Goal: Task Accomplishment & Management: Complete application form

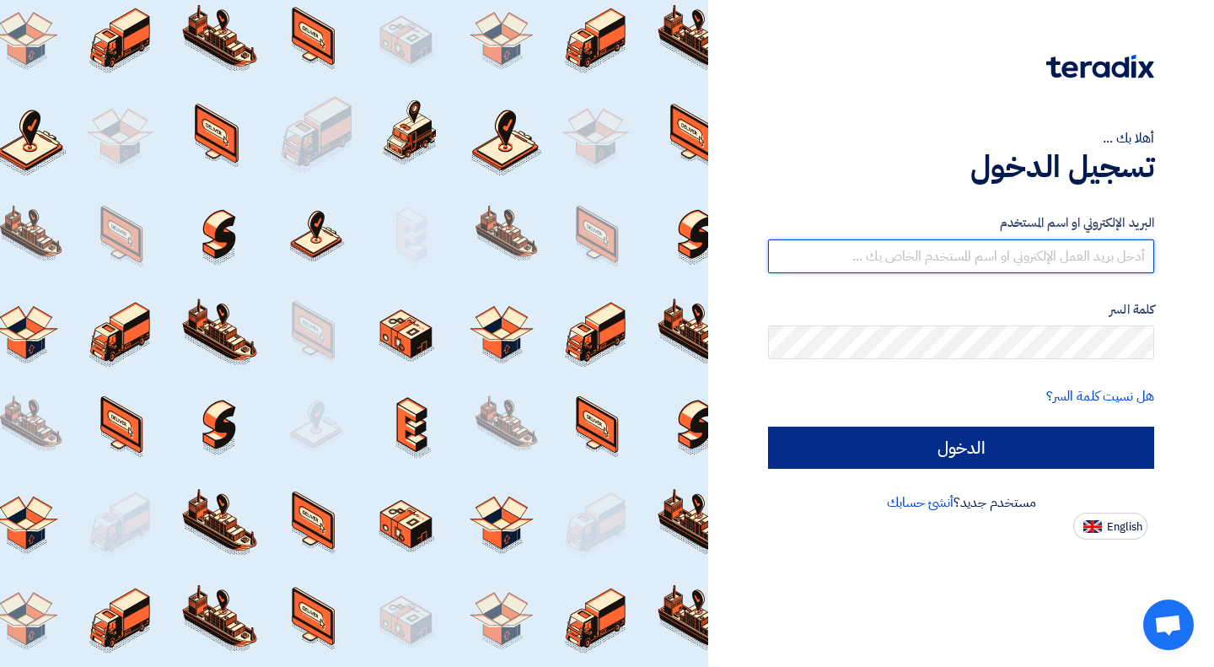
type input "[EMAIL_ADDRESS][DOMAIN_NAME]"
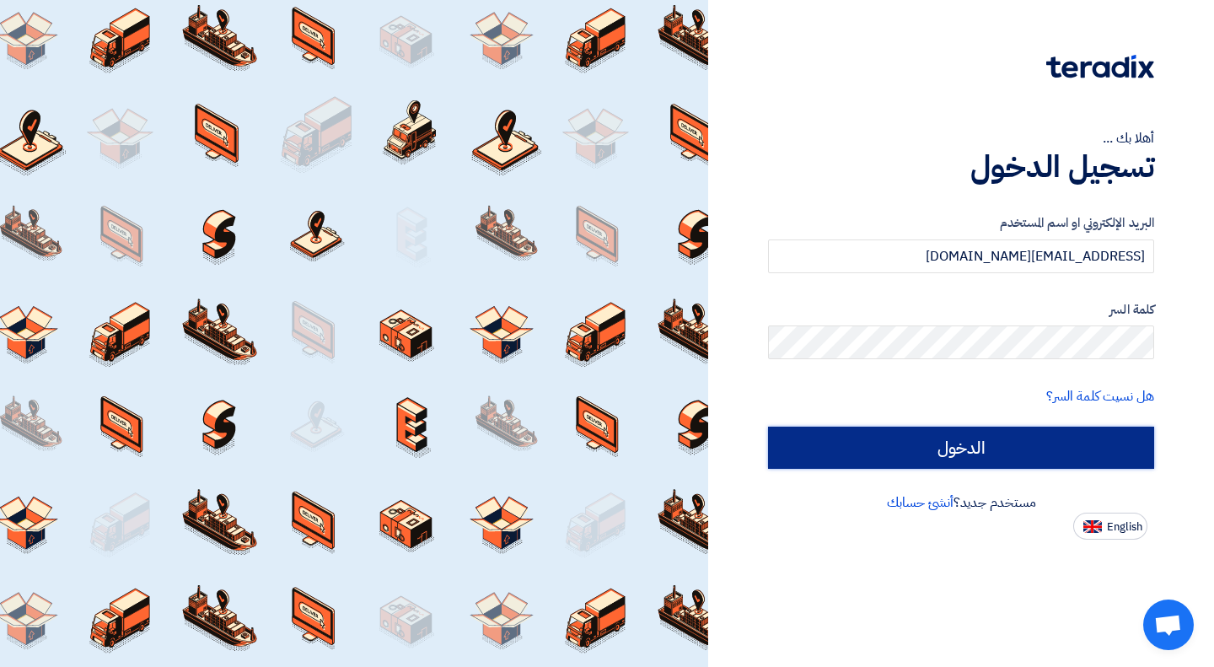
click at [939, 454] on input "الدخول" at bounding box center [961, 448] width 386 height 42
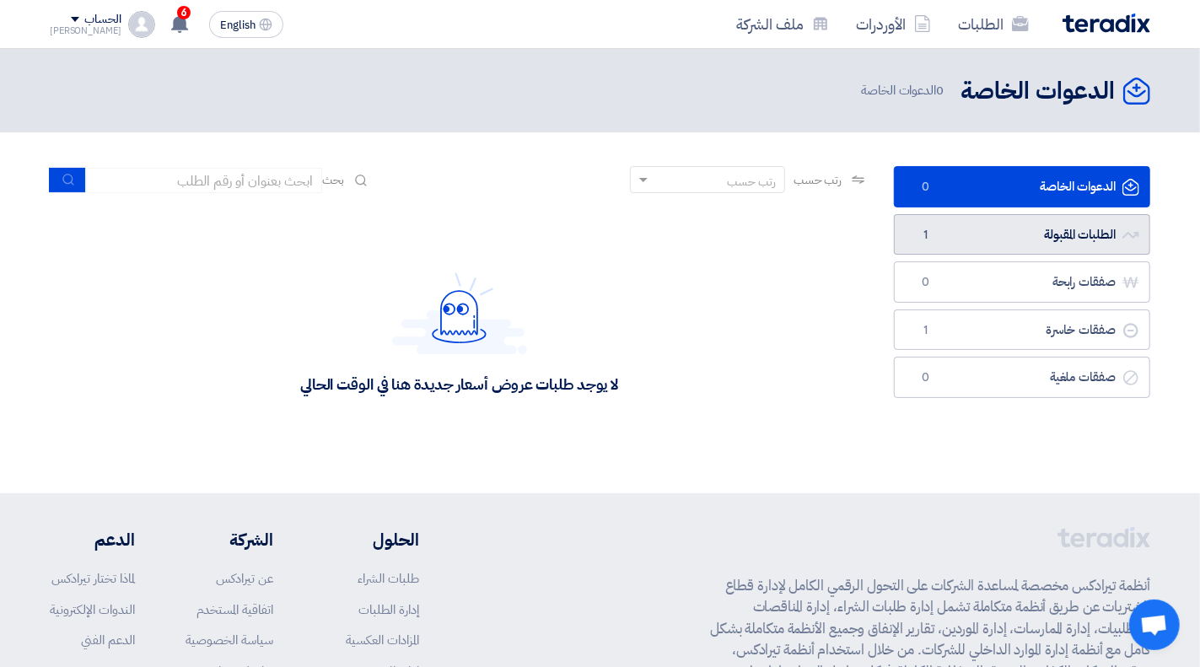
click at [1057, 232] on link "الطلبات المقبولة الطلبات المقبولة 1" at bounding box center [1022, 234] width 256 height 41
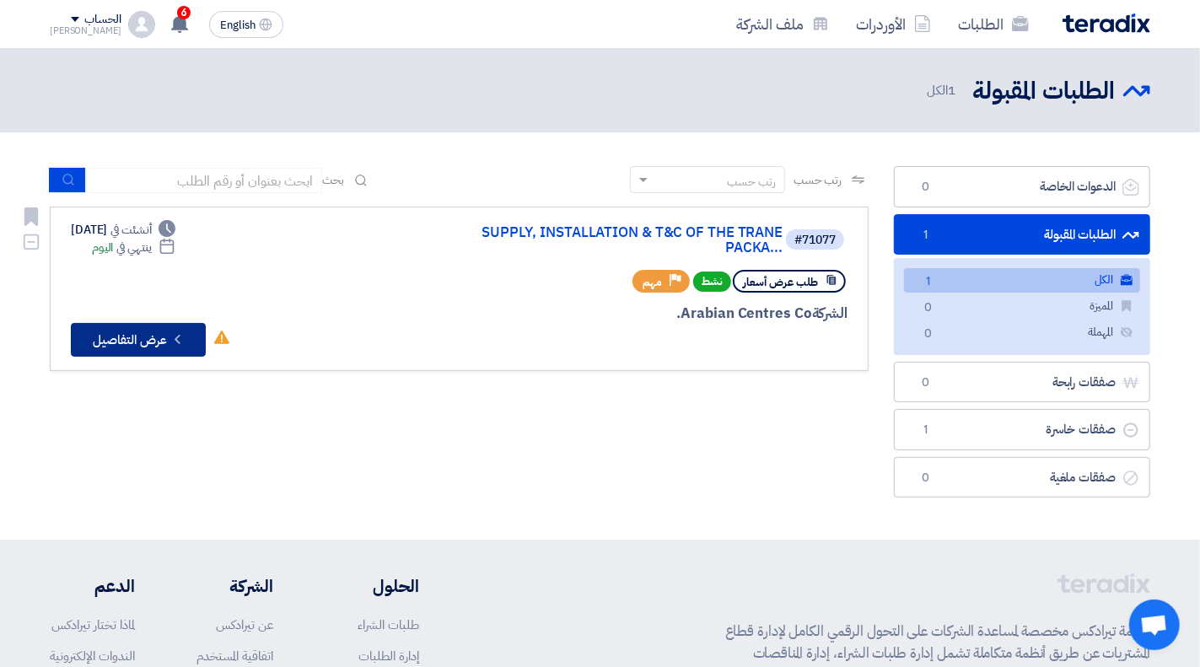
click at [135, 343] on button "Check details عرض التفاصيل" at bounding box center [138, 340] width 135 height 34
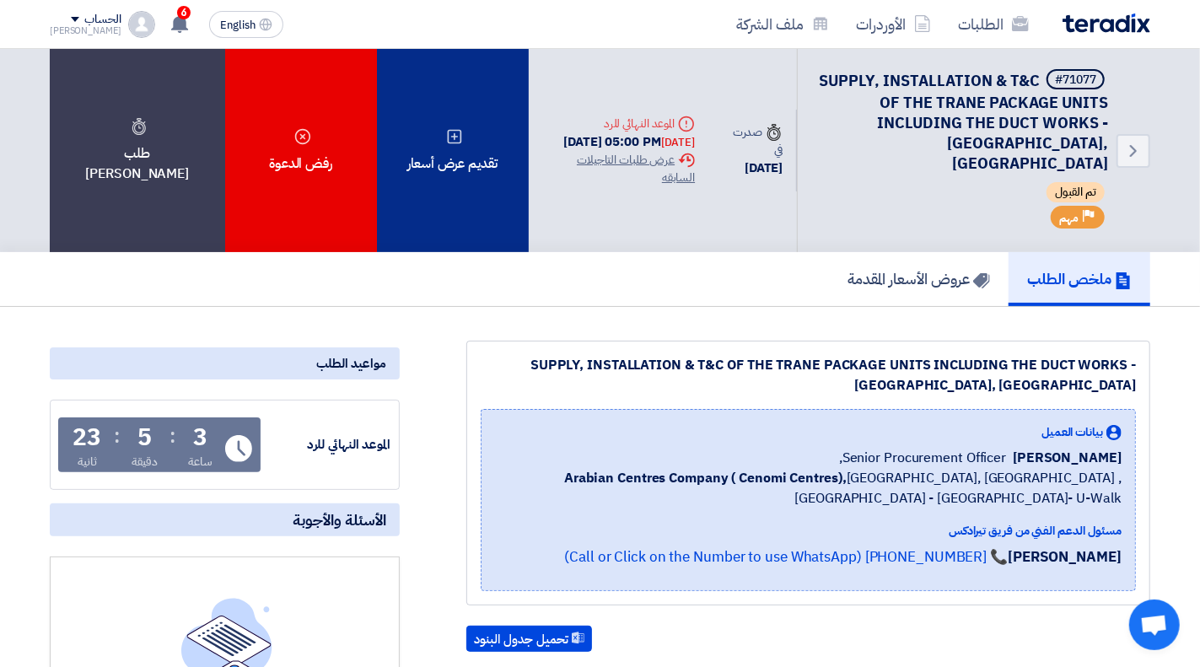
click at [425, 152] on div "تقديم عرض أسعار" at bounding box center [453, 150] width 152 height 203
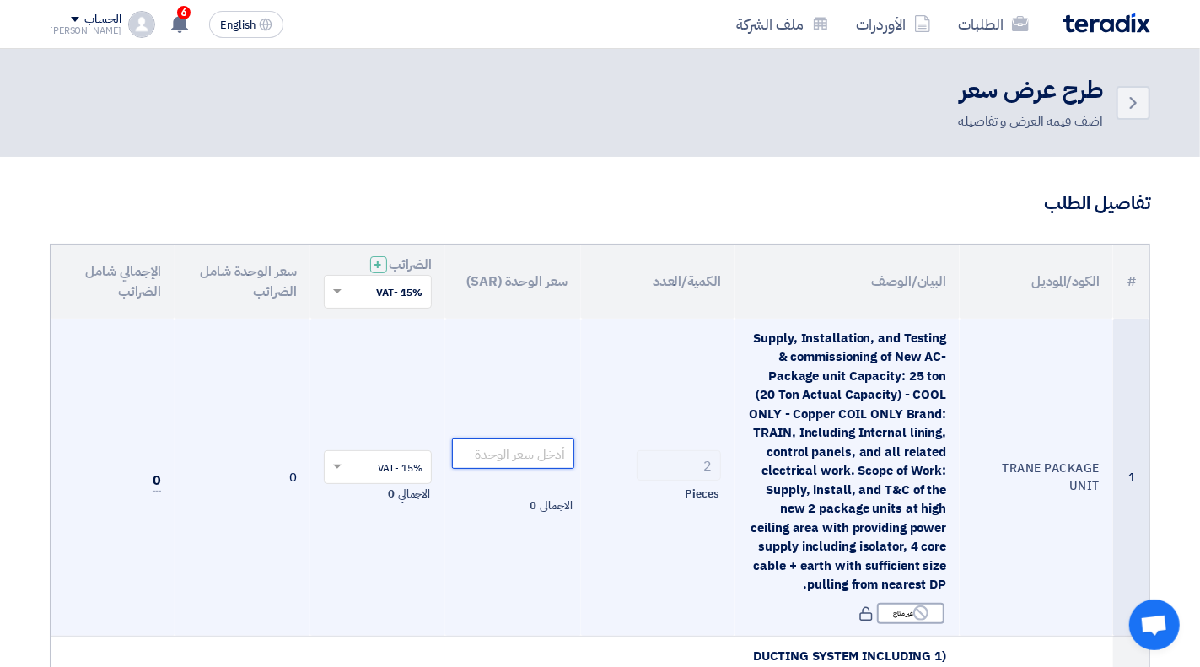
paste input "157630.00"
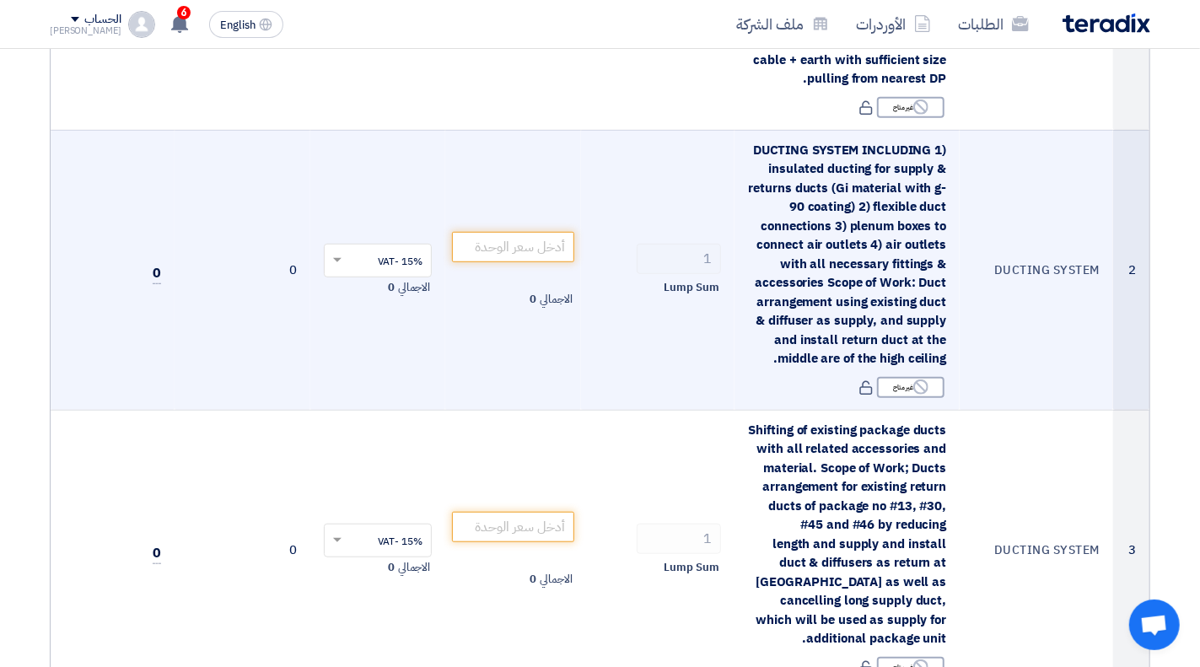
scroll to position [422, 0]
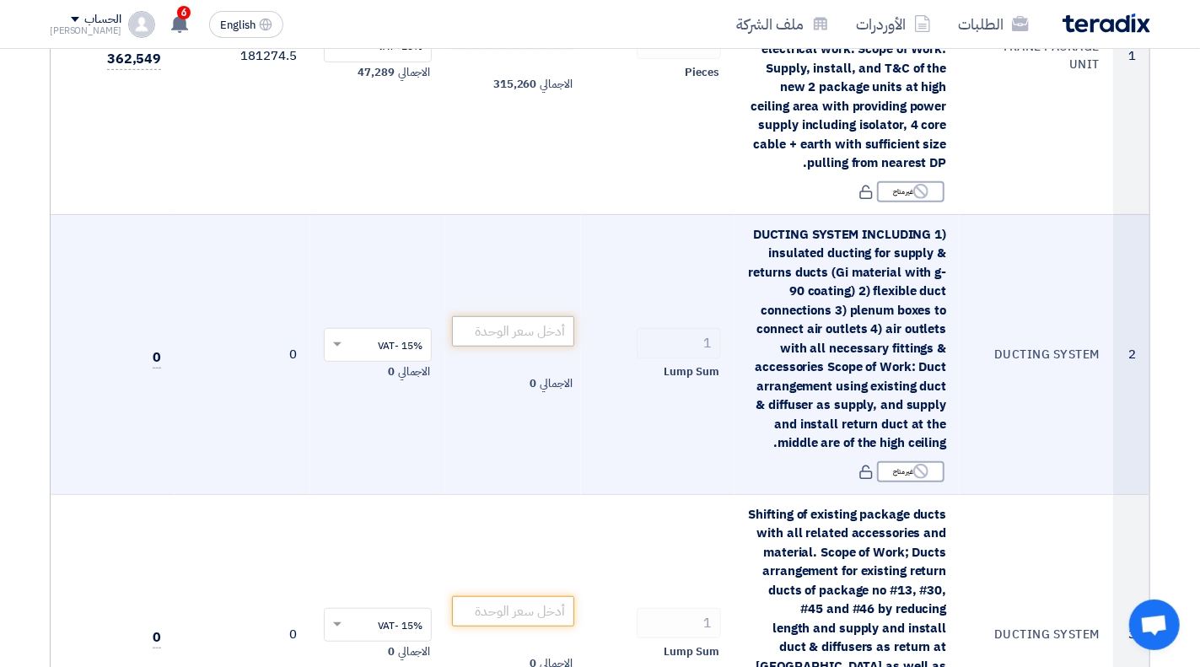
type input "157630.00"
click at [535, 331] on input "number" at bounding box center [513, 331] width 122 height 30
paste input "151809.00"
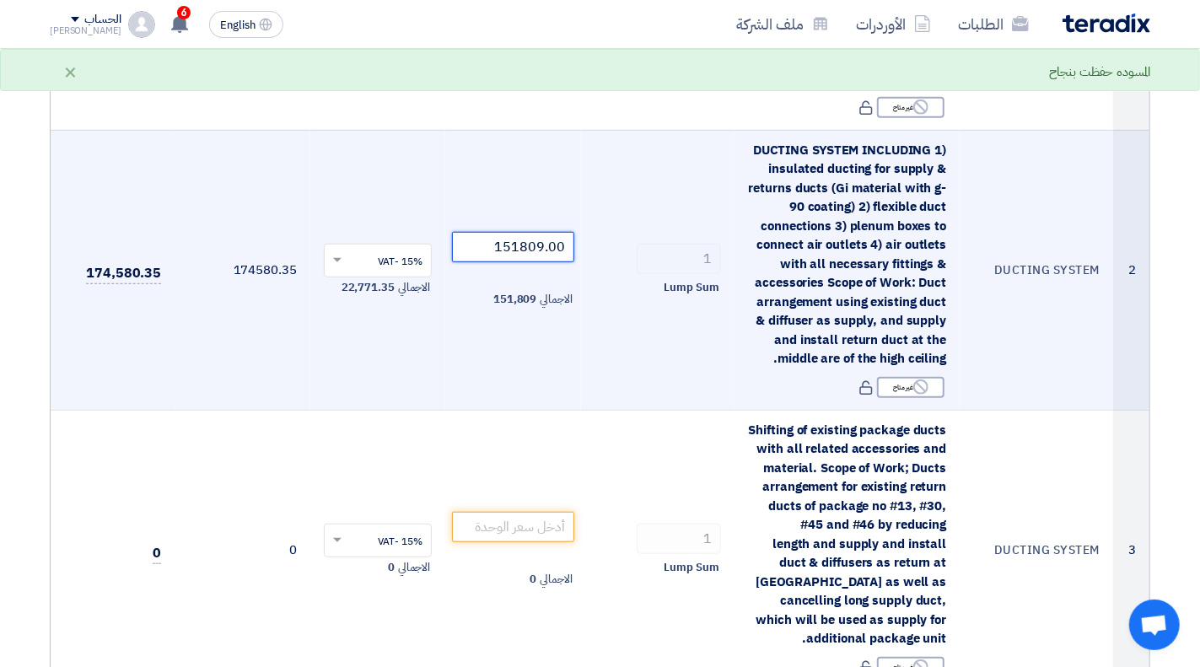
scroll to position [590, 0]
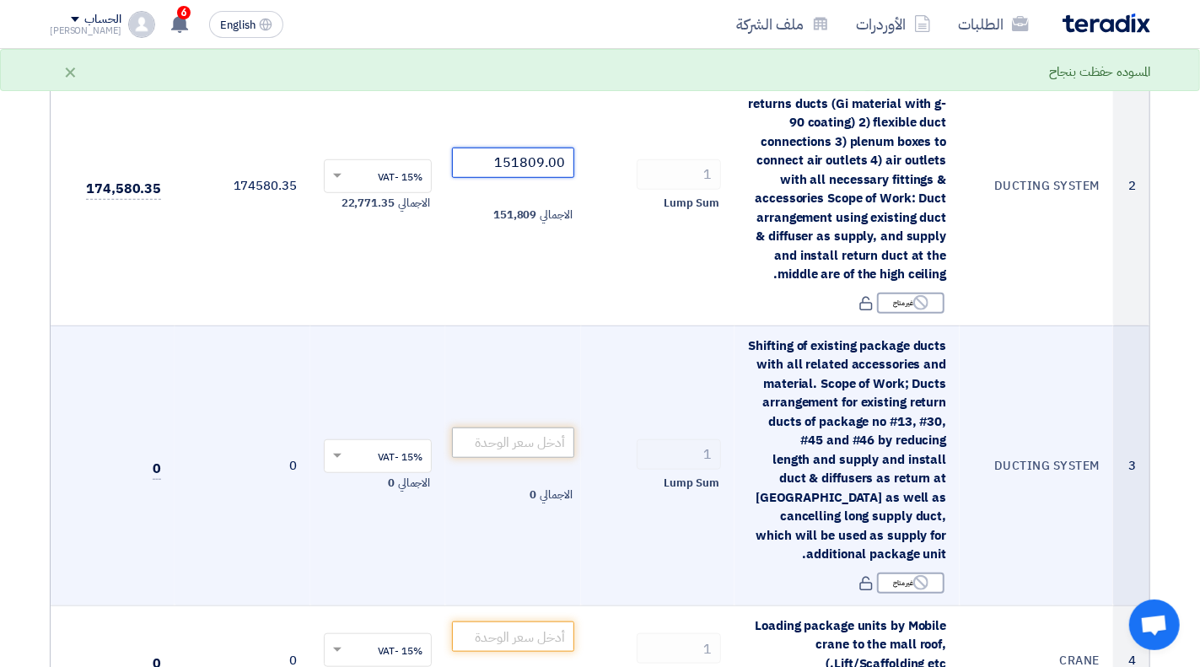
type input "151809.00"
click at [535, 436] on input "number" at bounding box center [513, 442] width 122 height 30
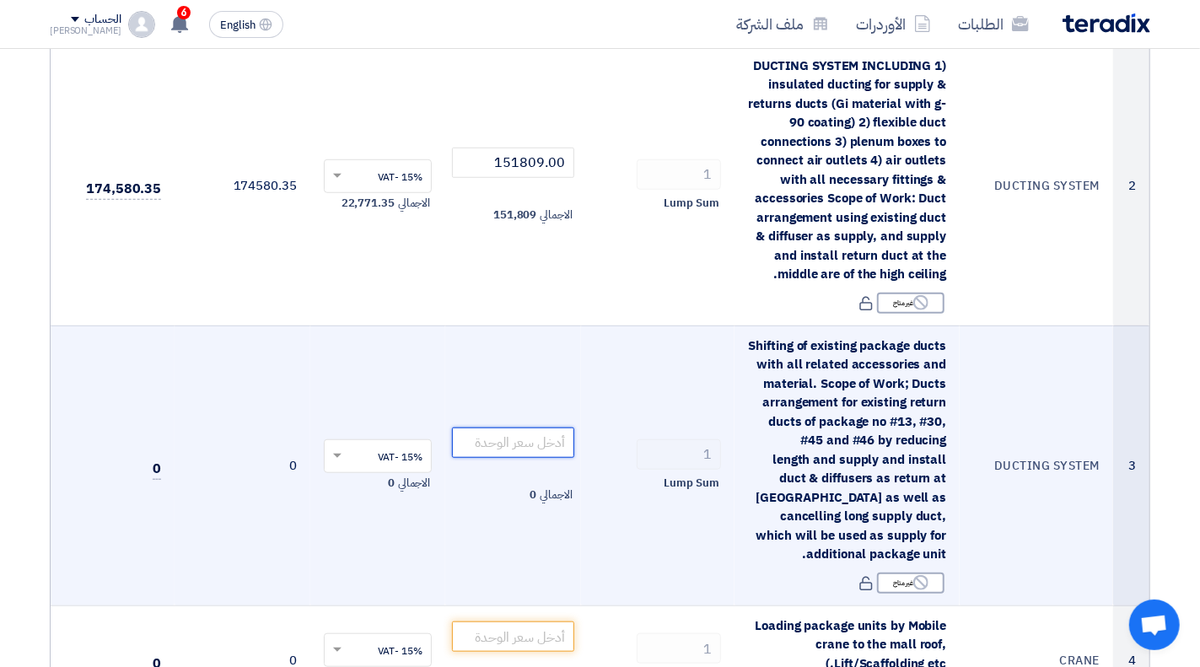
paste input "94788.00"
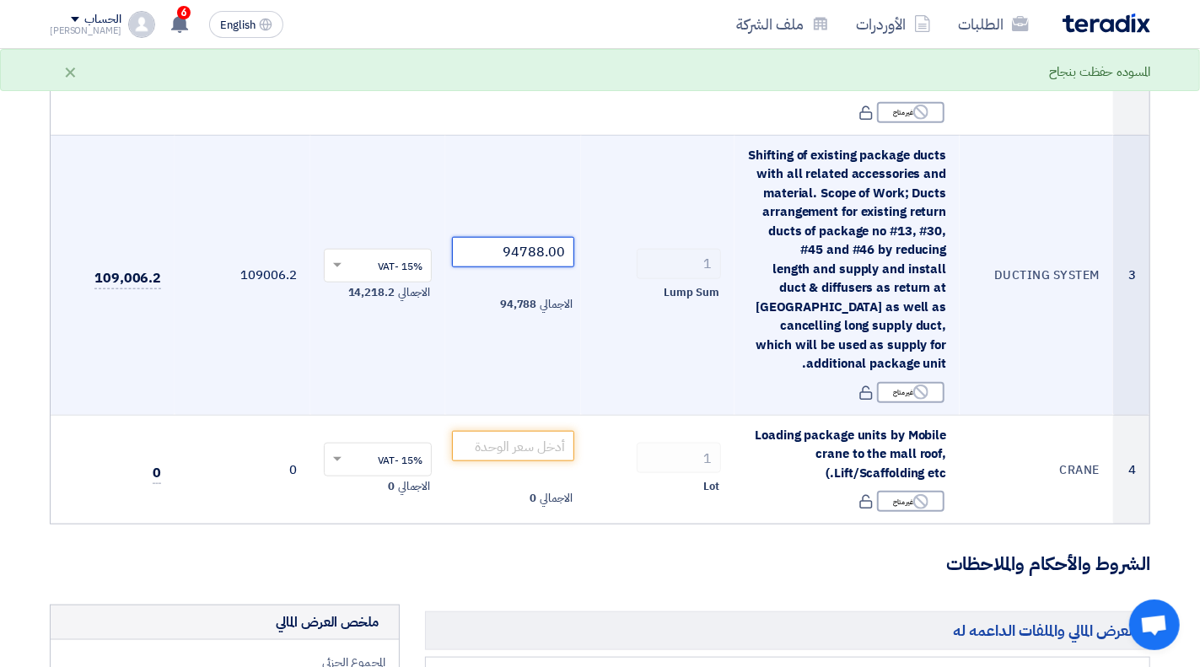
scroll to position [843, 0]
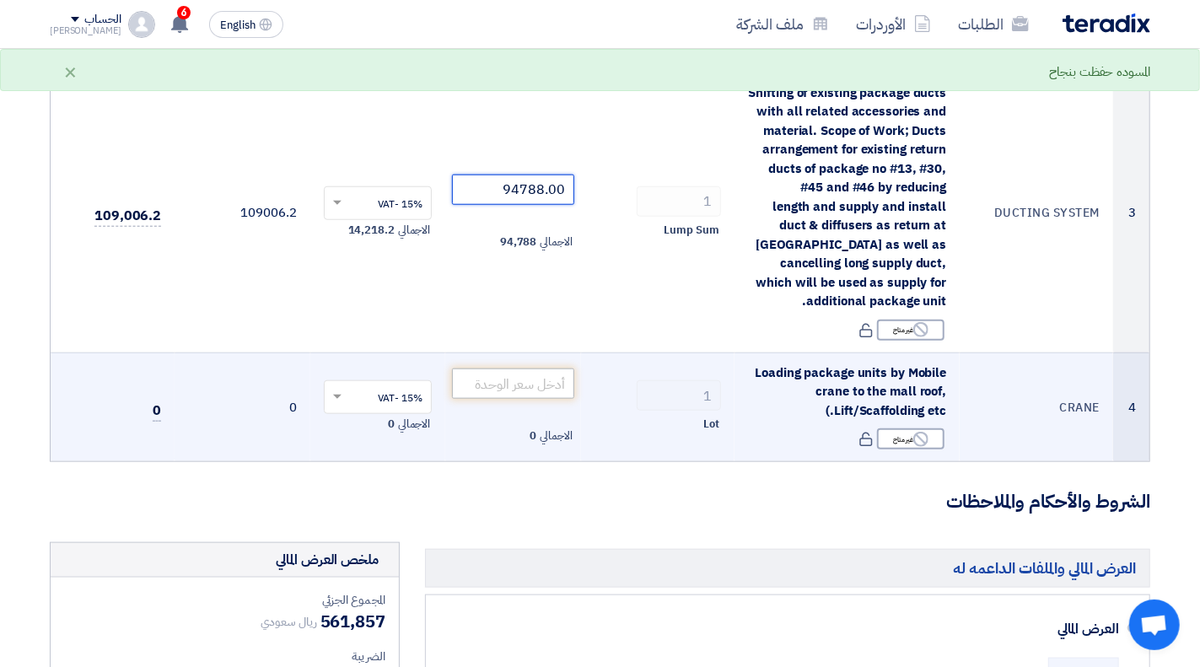
type input "94788.00"
click at [512, 381] on input "number" at bounding box center [513, 383] width 122 height 30
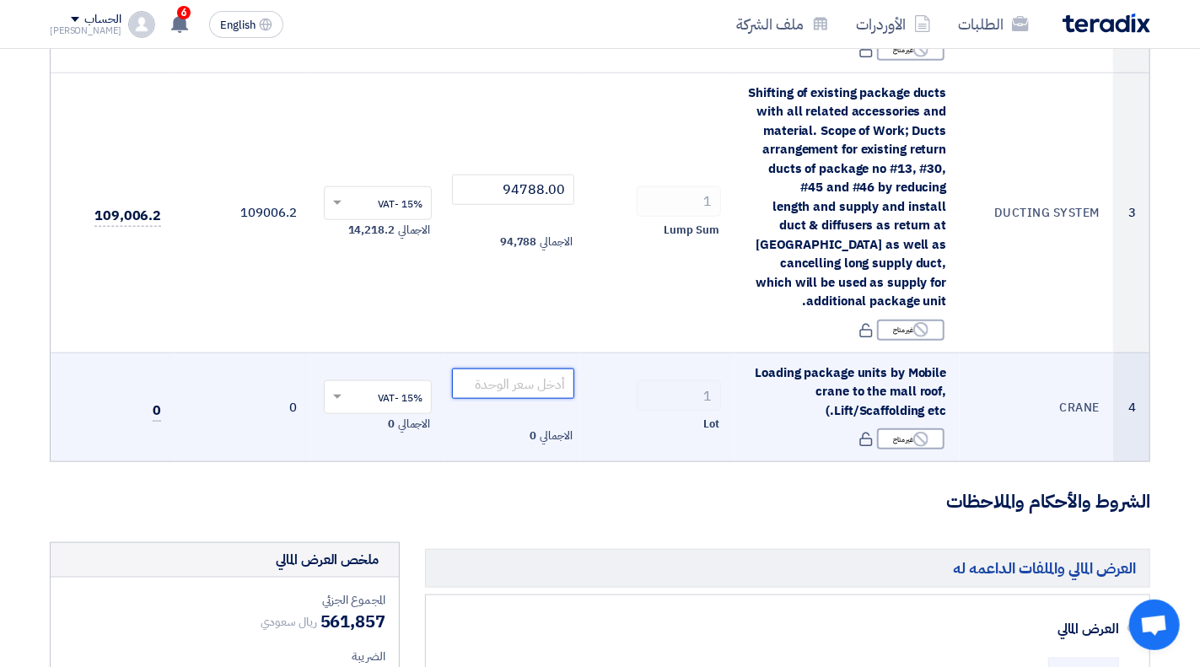
paste input "15000.00"
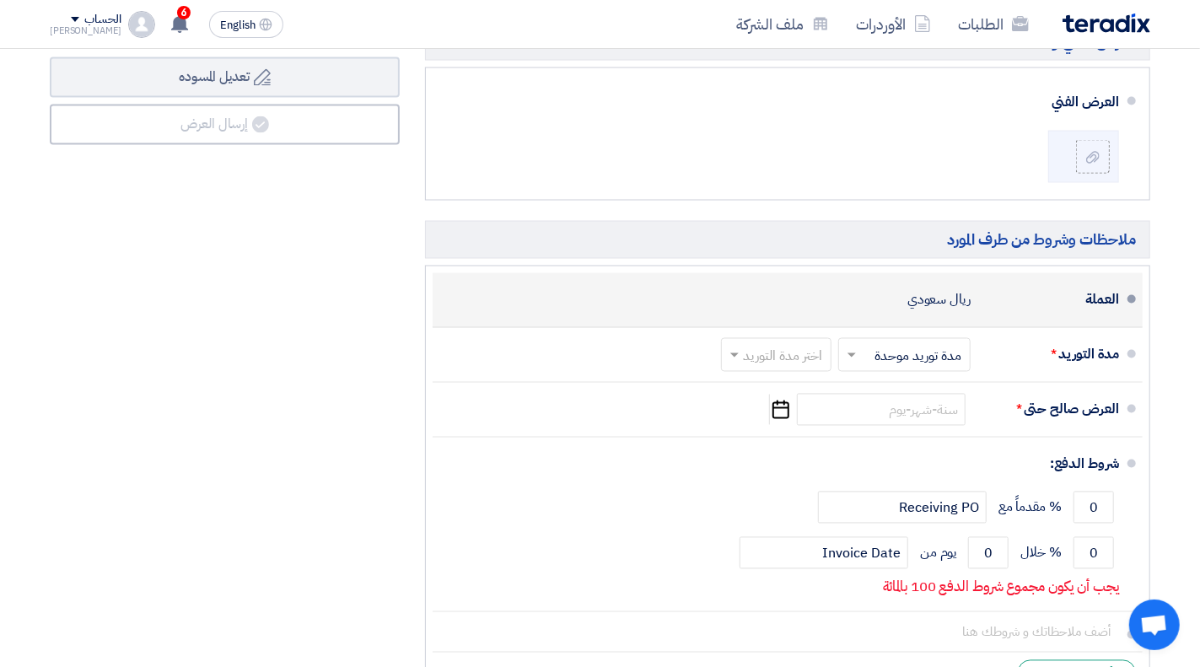
scroll to position [1602, 0]
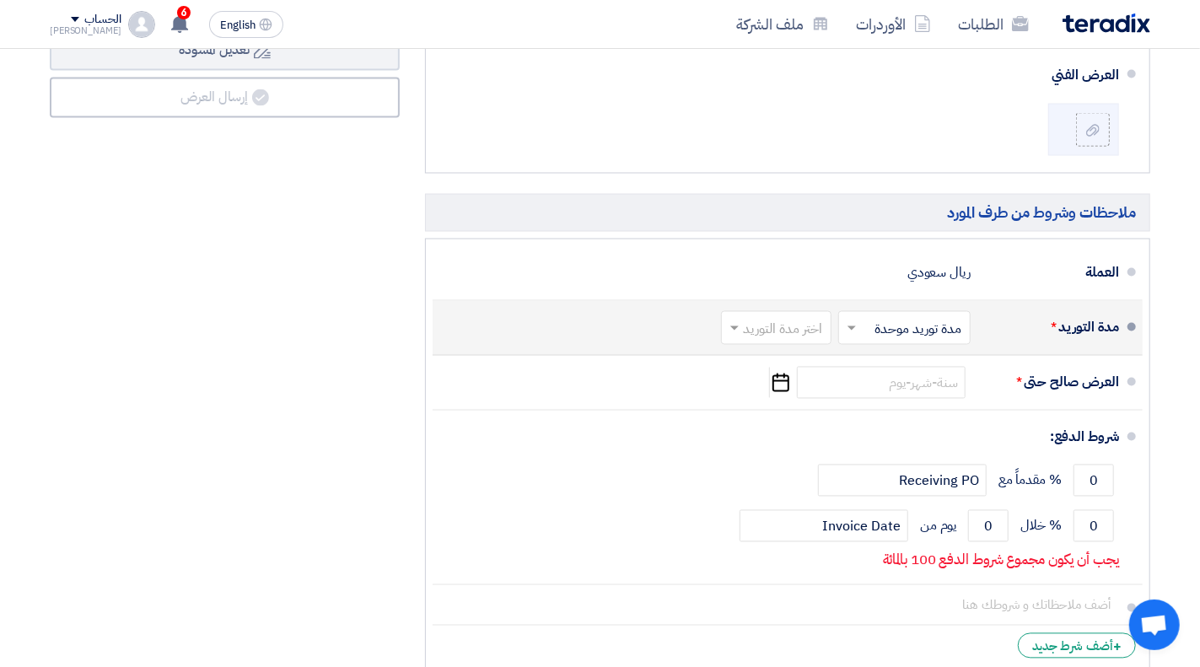
type input "15000.00"
click at [881, 331] on input "text" at bounding box center [901, 330] width 124 height 24
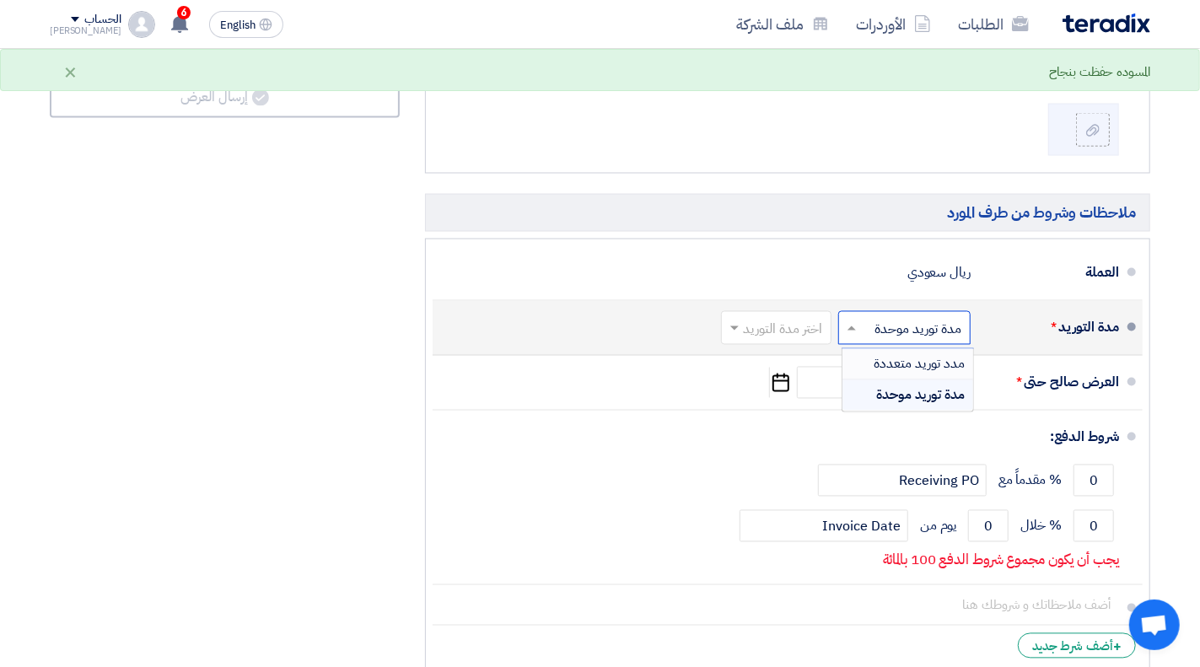
click at [897, 360] on span "مدد توريد متعددة" at bounding box center [919, 364] width 91 height 20
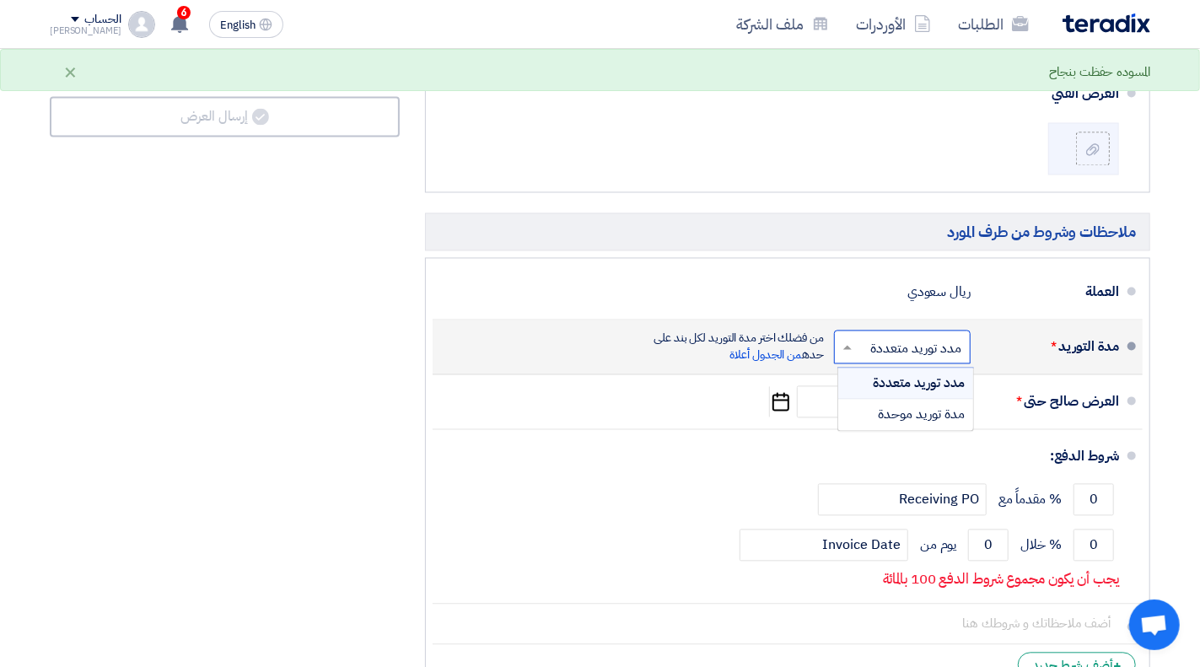
click at [898, 336] on input "text" at bounding box center [899, 348] width 128 height 24
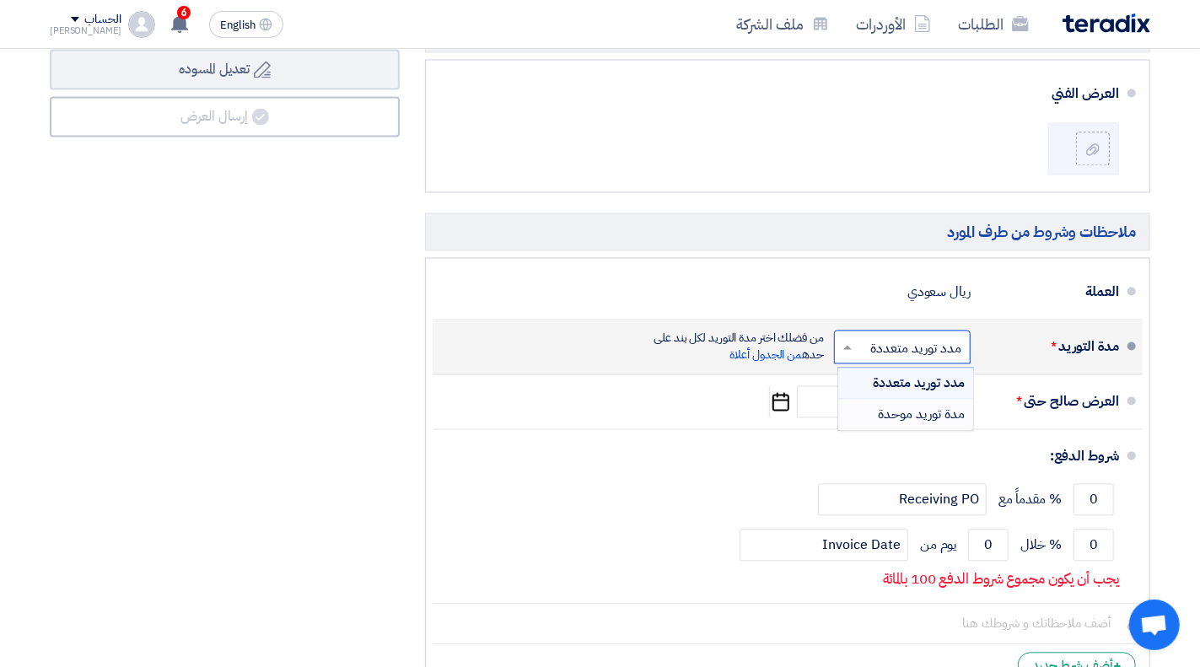
click at [904, 405] on span "مدة توريد موحدة" at bounding box center [921, 415] width 87 height 20
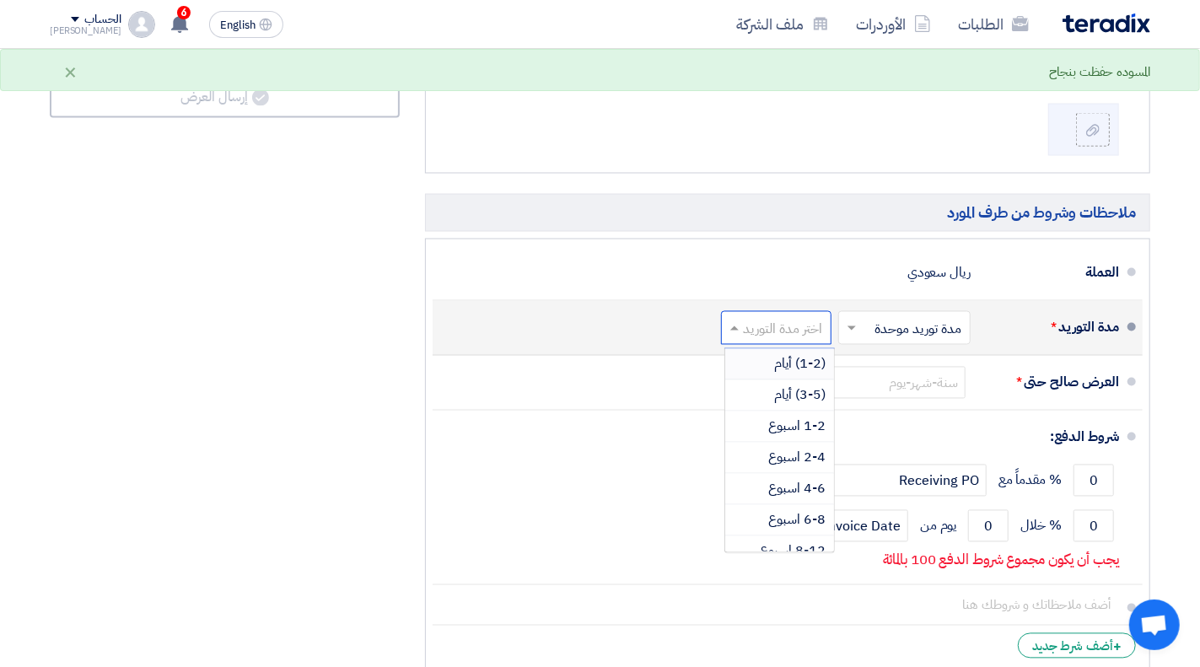
click at [824, 327] on input "text" at bounding box center [773, 330] width 102 height 24
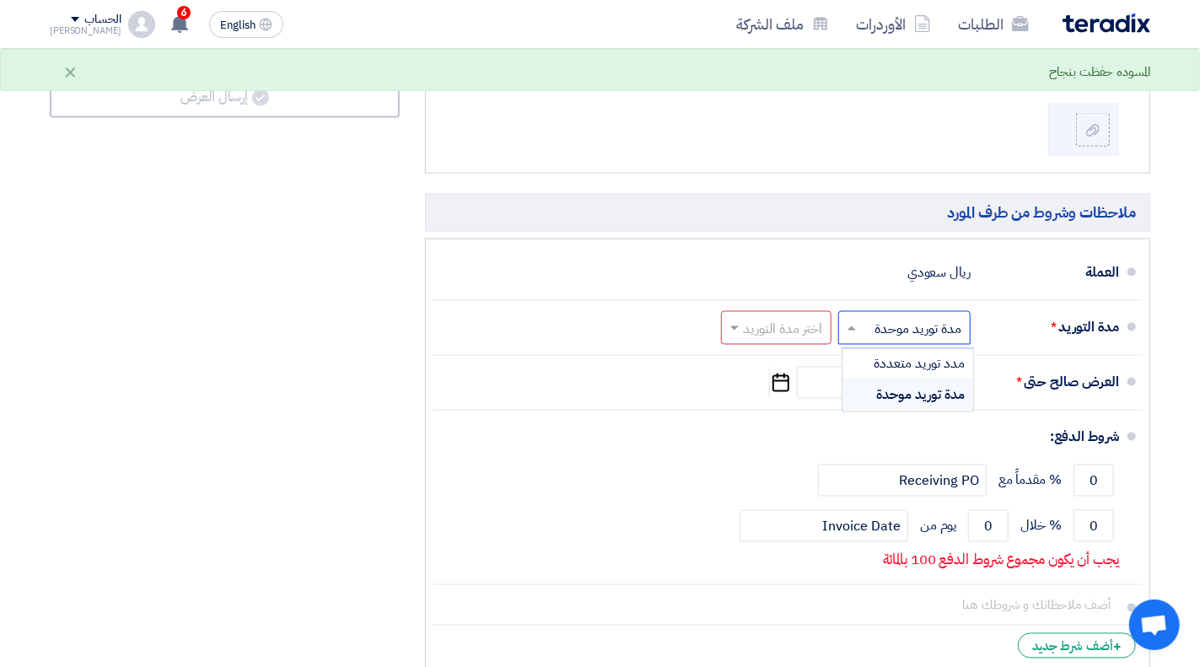
click at [874, 318] on input "text" at bounding box center [901, 330] width 124 height 24
click at [901, 355] on span "مدد توريد متعددة" at bounding box center [919, 364] width 91 height 20
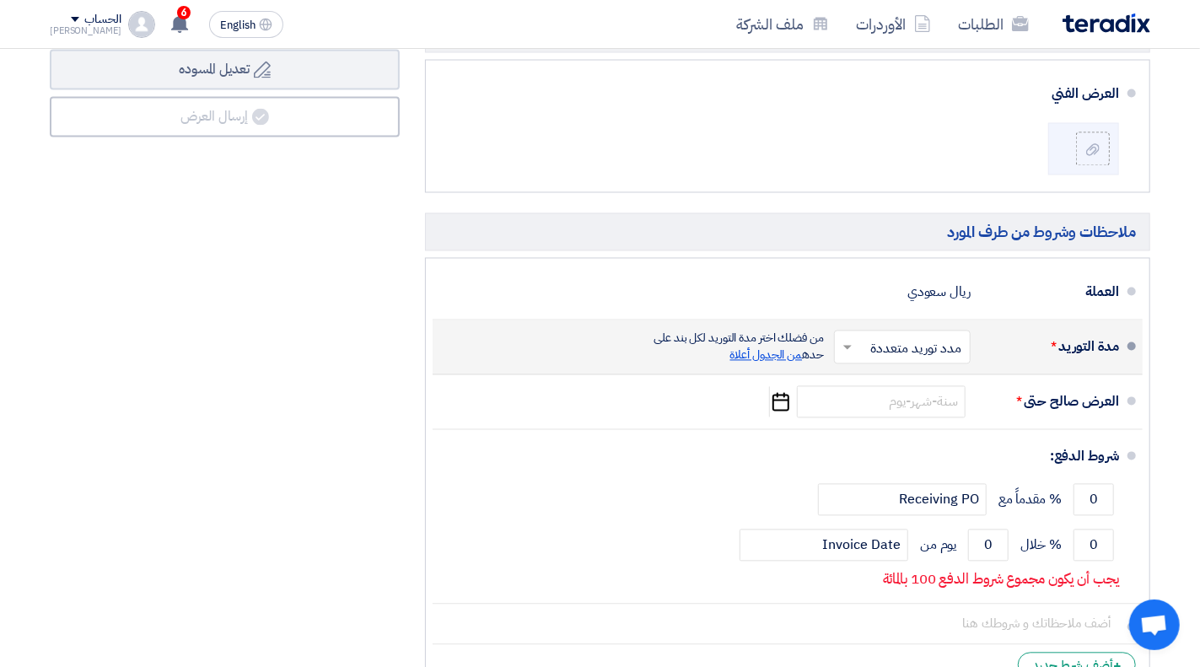
click at [745, 347] on span "من الجدول أعلاة" at bounding box center [766, 356] width 73 height 18
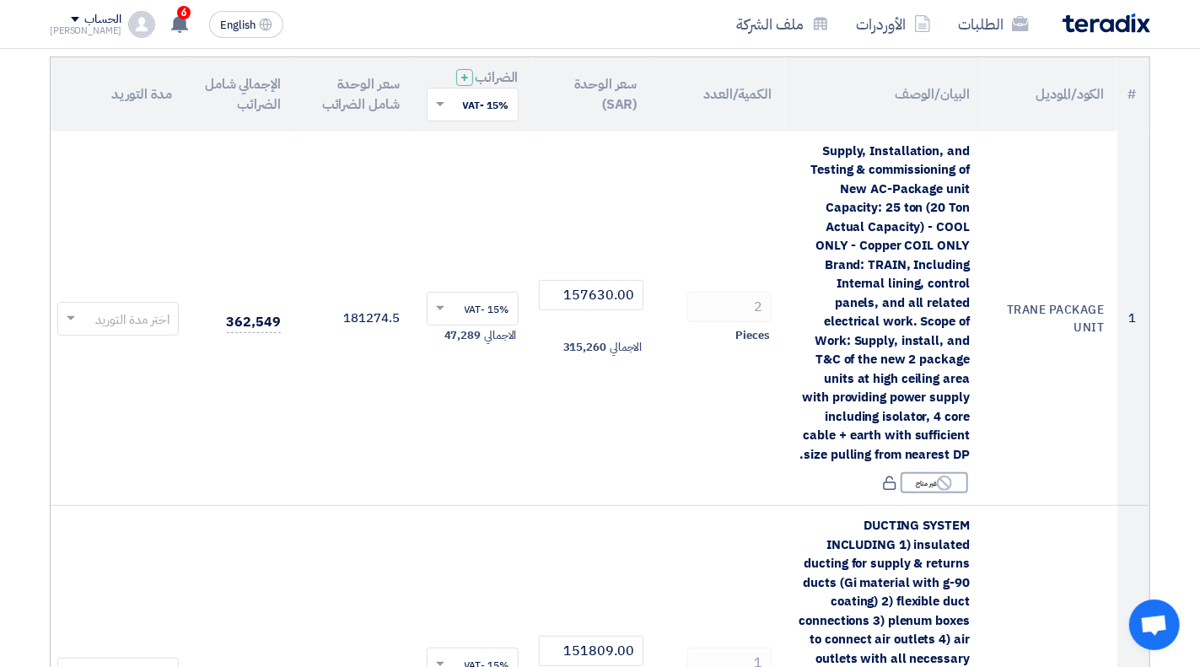
scroll to position [171, 0]
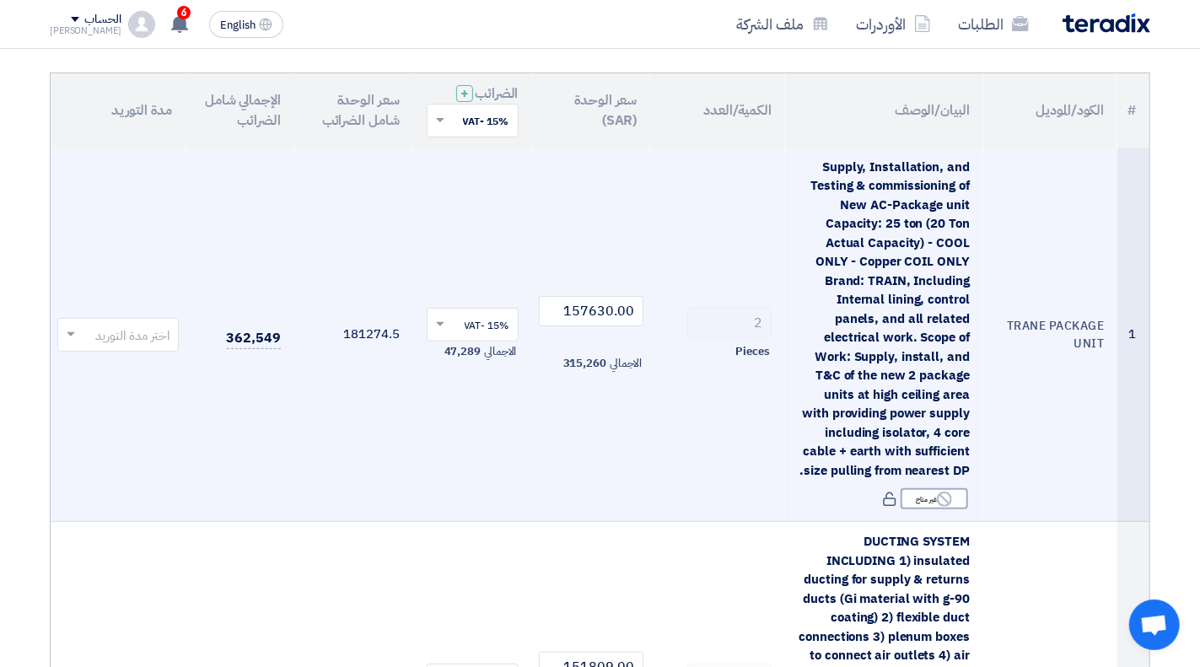
click at [115, 334] on input "text" at bounding box center [127, 336] width 88 height 28
click at [261, 460] on td "362,549" at bounding box center [239, 335] width 109 height 374
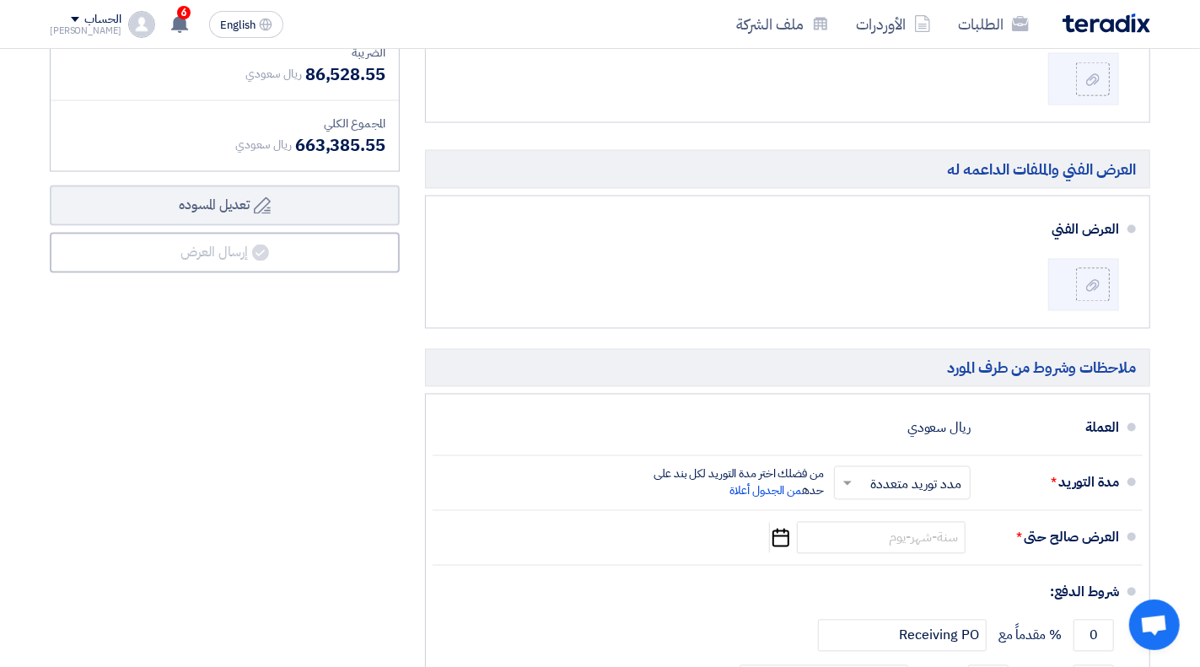
scroll to position [1689, 0]
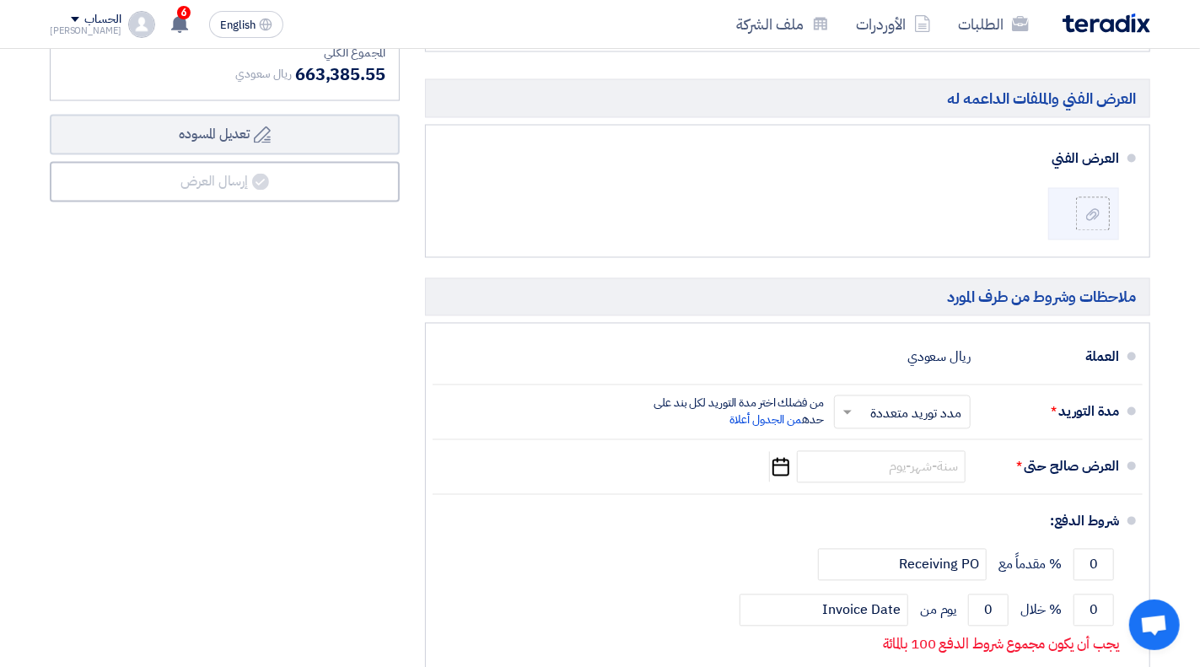
click at [880, 401] on input "text" at bounding box center [899, 413] width 128 height 24
click at [898, 470] on span "مدة توريد موحدة" at bounding box center [921, 480] width 87 height 20
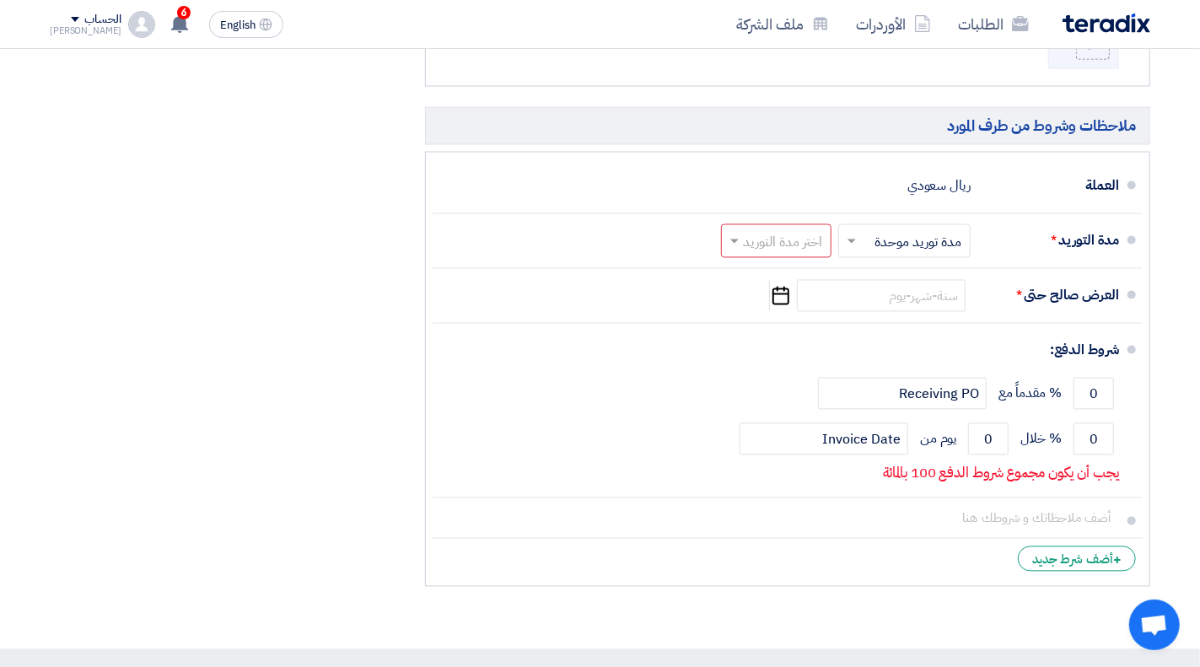
scroll to position [1537, 0]
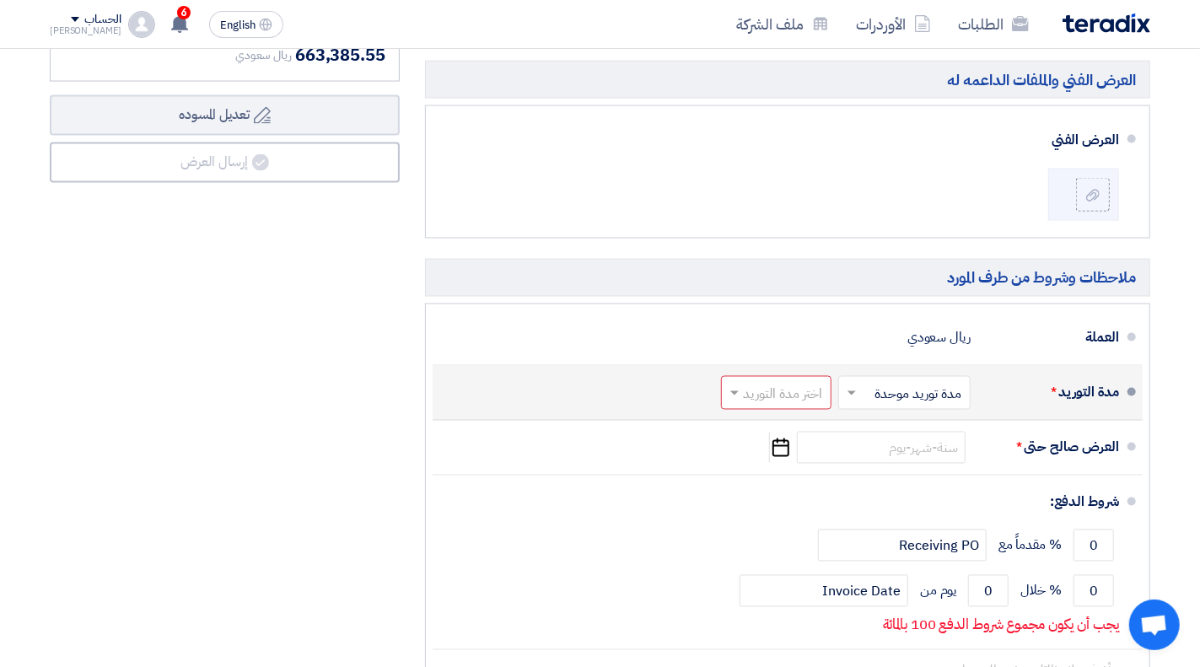
click at [782, 400] on input "text" at bounding box center [773, 395] width 102 height 24
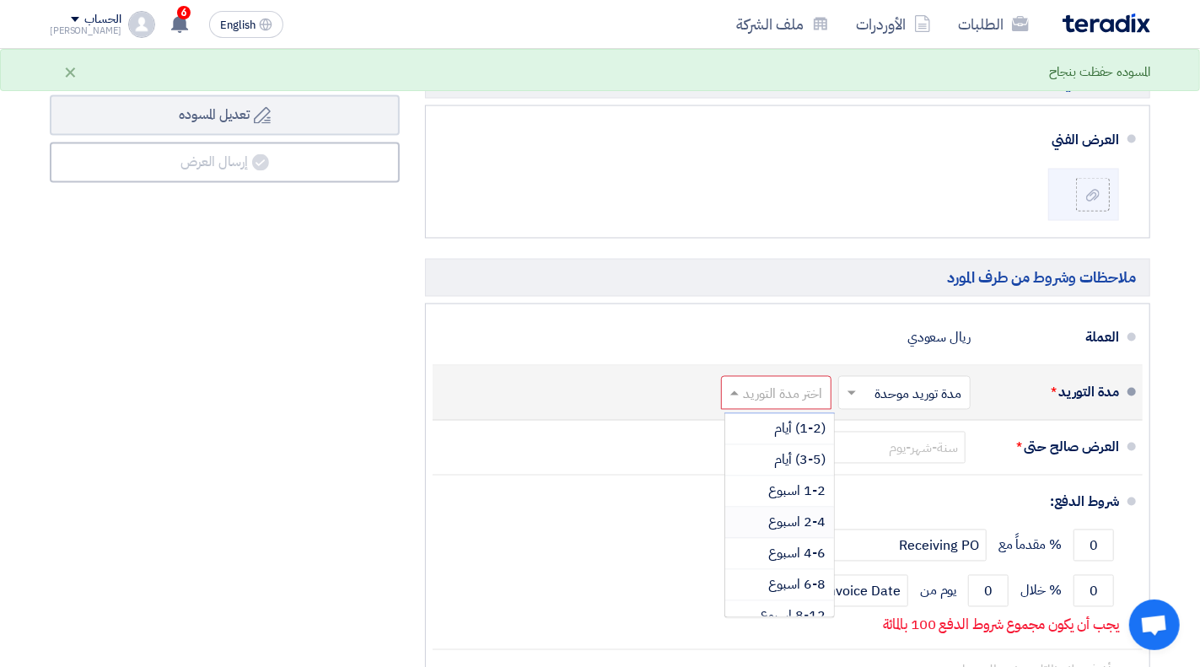
click at [801, 518] on span "2-4 اسبوع" at bounding box center [796, 523] width 57 height 20
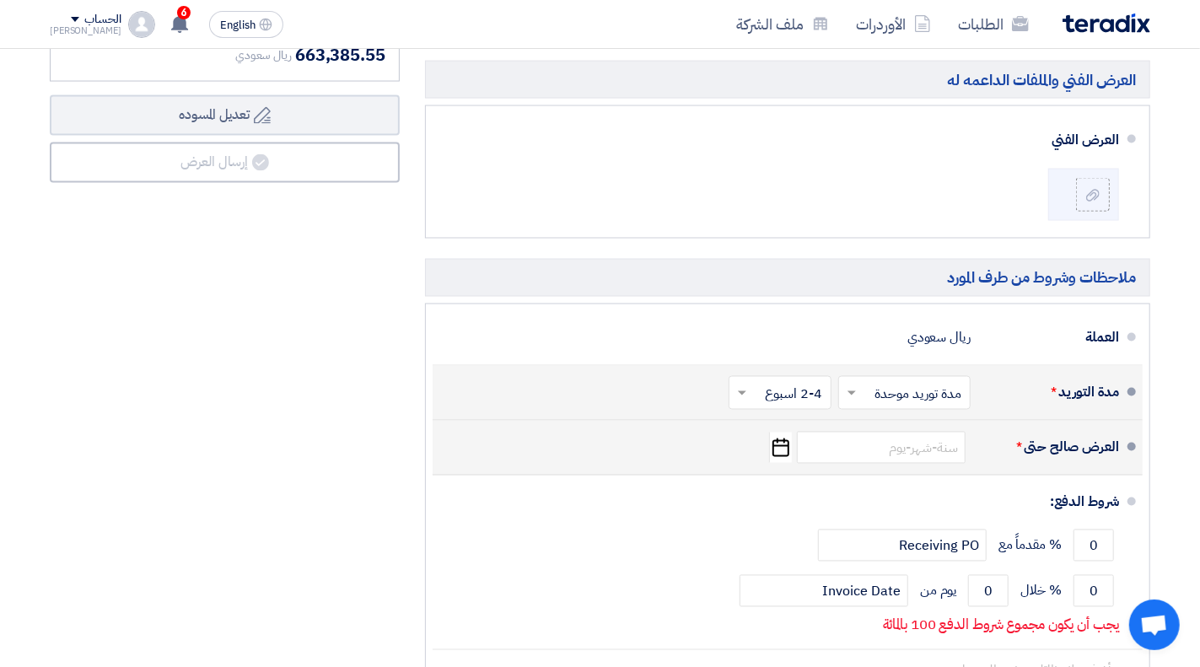
click at [858, 460] on div "العرض صالح حتى * Pick a date" at bounding box center [782, 447] width 673 height 40
click at [859, 454] on input at bounding box center [881, 448] width 169 height 32
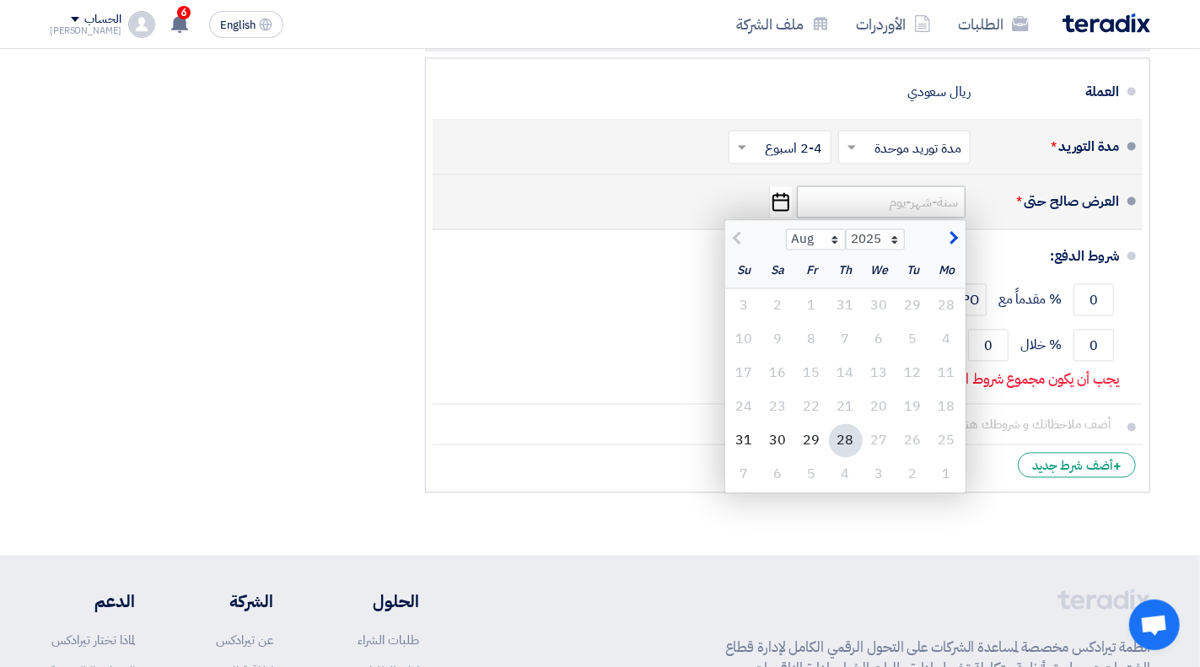
scroll to position [1790, 0]
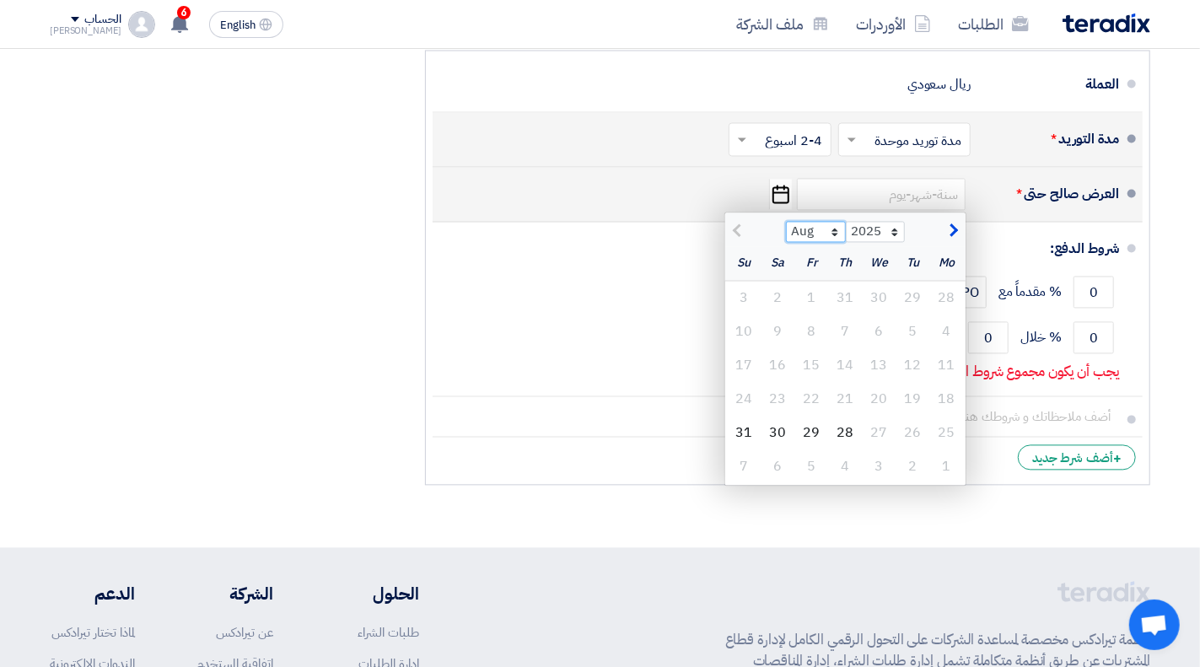
click at [840, 227] on select "Aug Sep Oct Nov Dec" at bounding box center [816, 233] width 60 height 22
select select "9"
click at [786, 222] on select "Aug Sep Oct Nov Dec" at bounding box center [816, 233] width 60 height 22
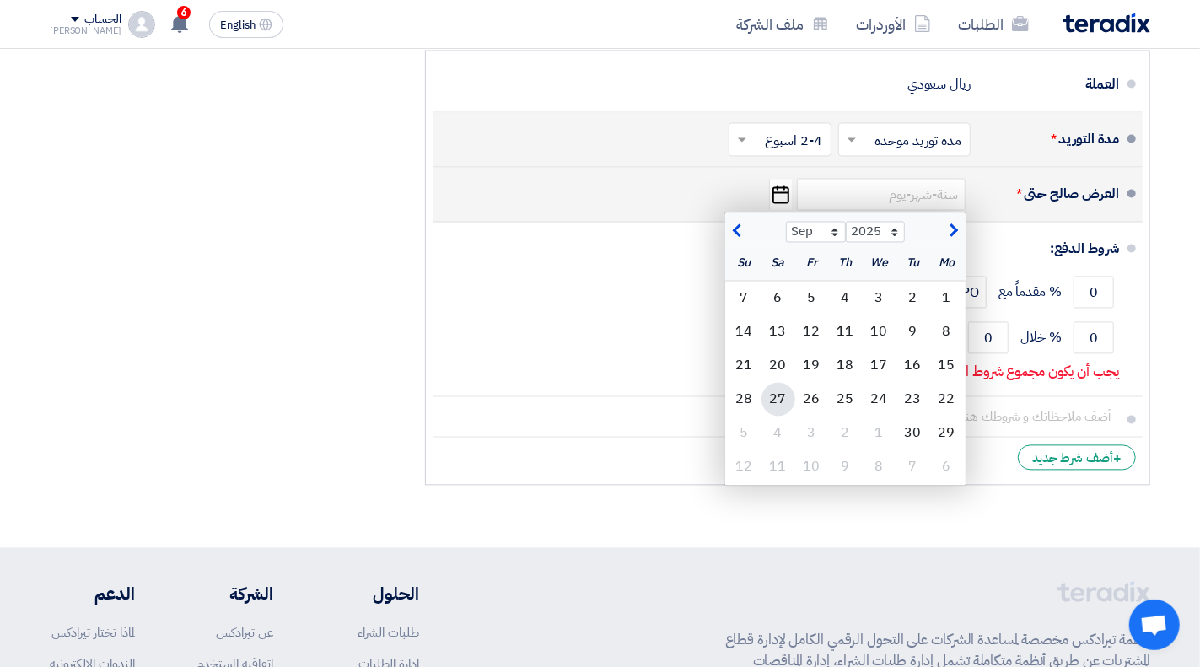
click at [780, 393] on div "27" at bounding box center [778, 400] width 34 height 34
type input "[DATE]"
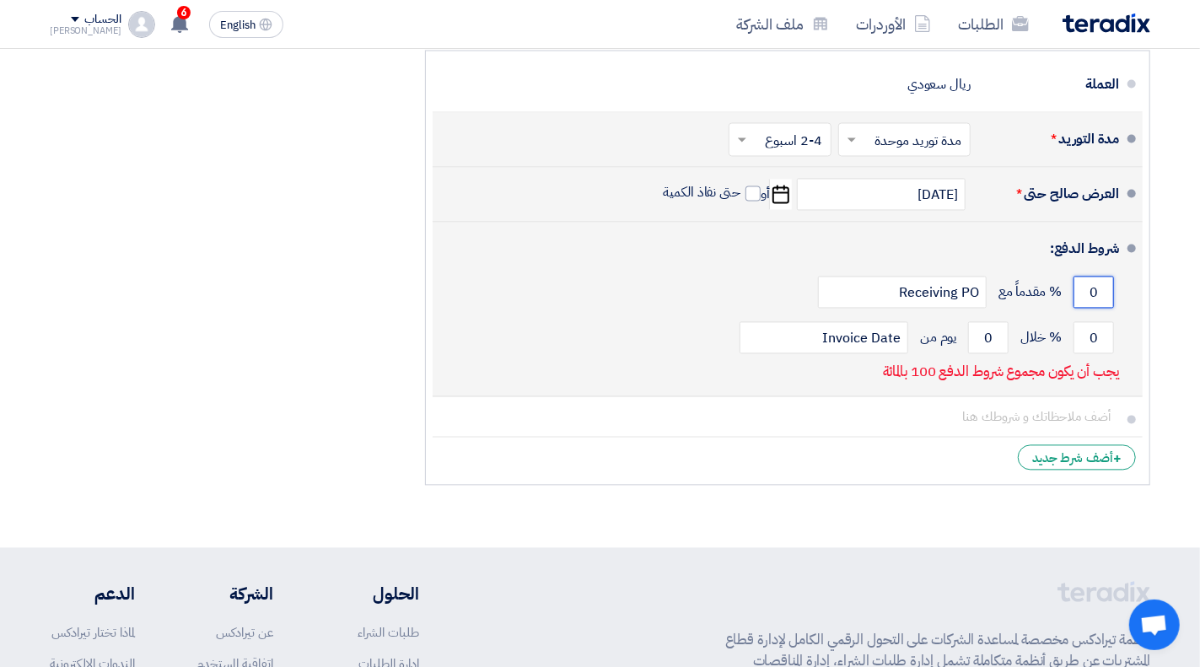
drag, startPoint x: 1094, startPoint y: 291, endPoint x: 1126, endPoint y: 327, distance: 48.4
click at [1094, 291] on input "0" at bounding box center [1093, 293] width 40 height 32
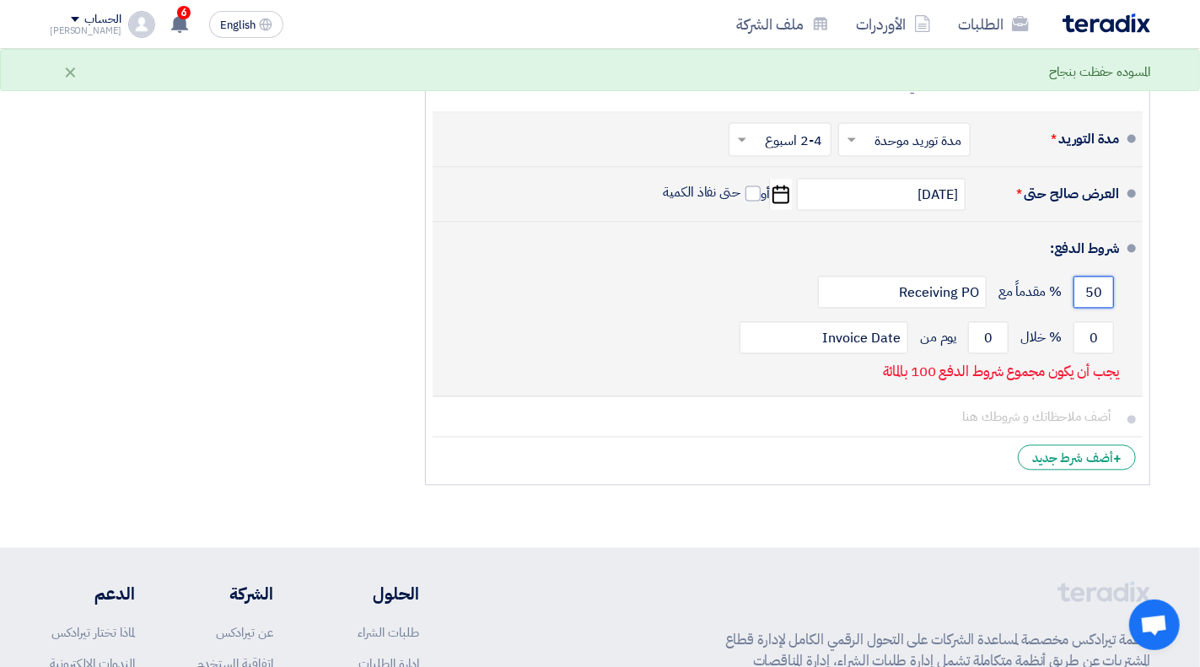
type input "50"
click at [1126, 326] on li "شروط الدفع: 50 % مقدماً مع Receiving PO 0 % خلال 0 Invoice Date" at bounding box center [788, 310] width 710 height 175
click at [1096, 333] on input "0" at bounding box center [1093, 338] width 40 height 32
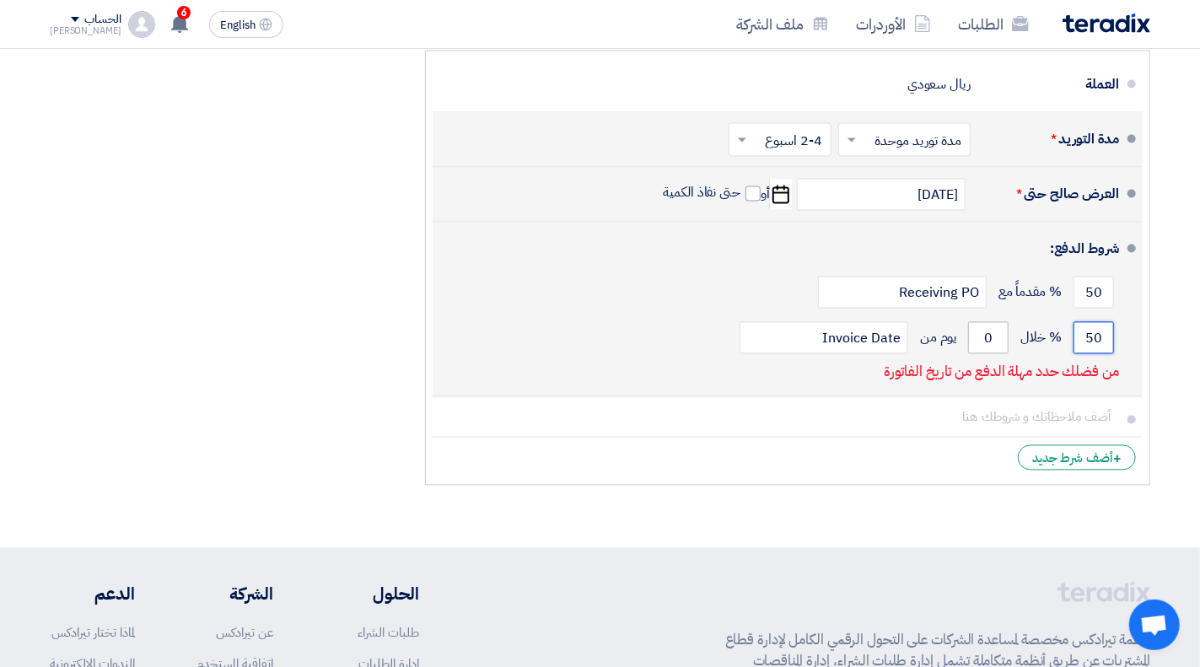
type input "50"
click at [992, 333] on input "0" at bounding box center [988, 338] width 40 height 32
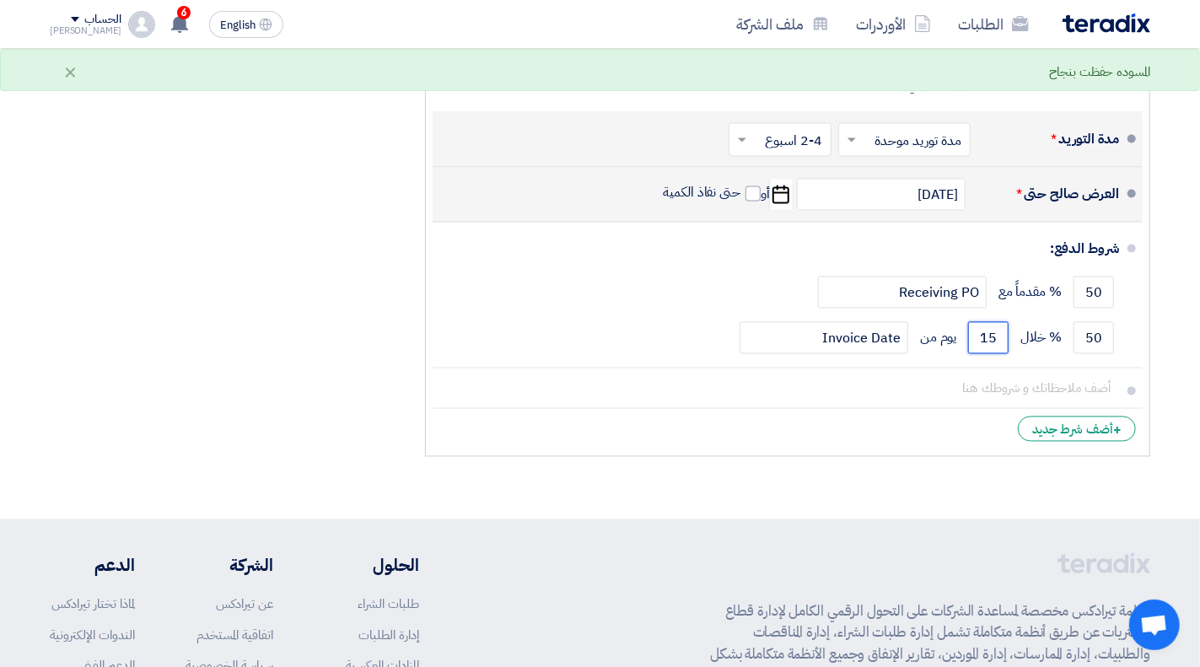
type input "15"
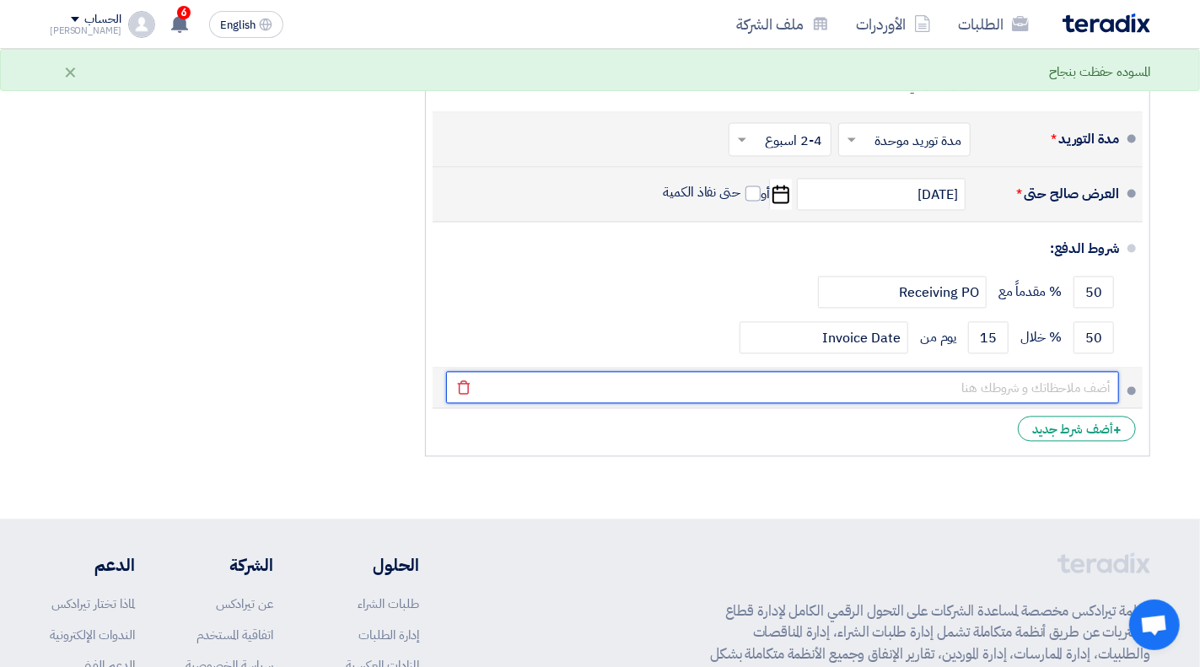
click at [1030, 384] on input "text" at bounding box center [782, 388] width 673 height 32
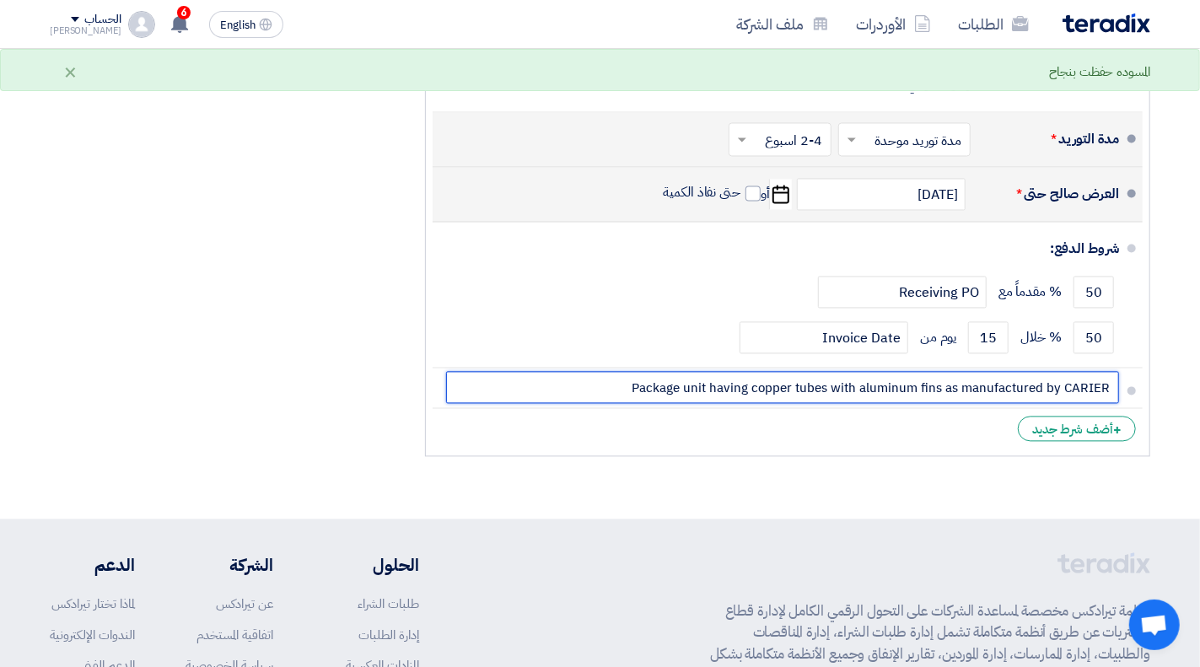
type input "Package unit having copper tubes with aluminum fins as manufactured by CARIER"
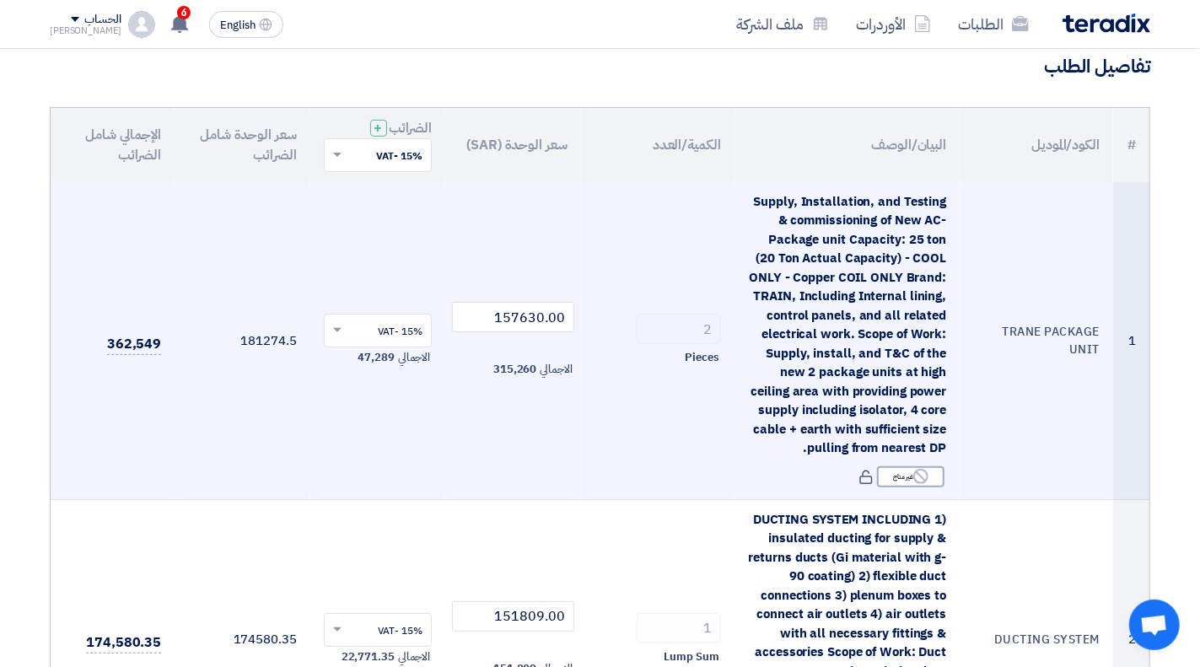
scroll to position [0, 0]
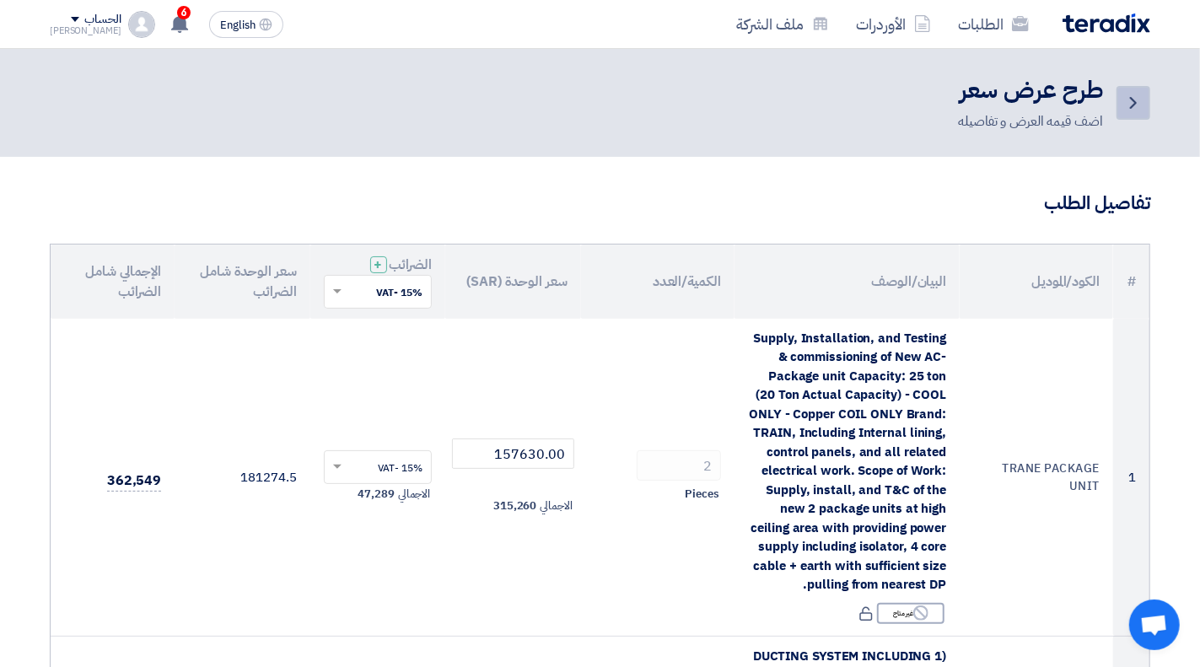
click at [1125, 105] on icon "Back" at bounding box center [1133, 103] width 20 height 20
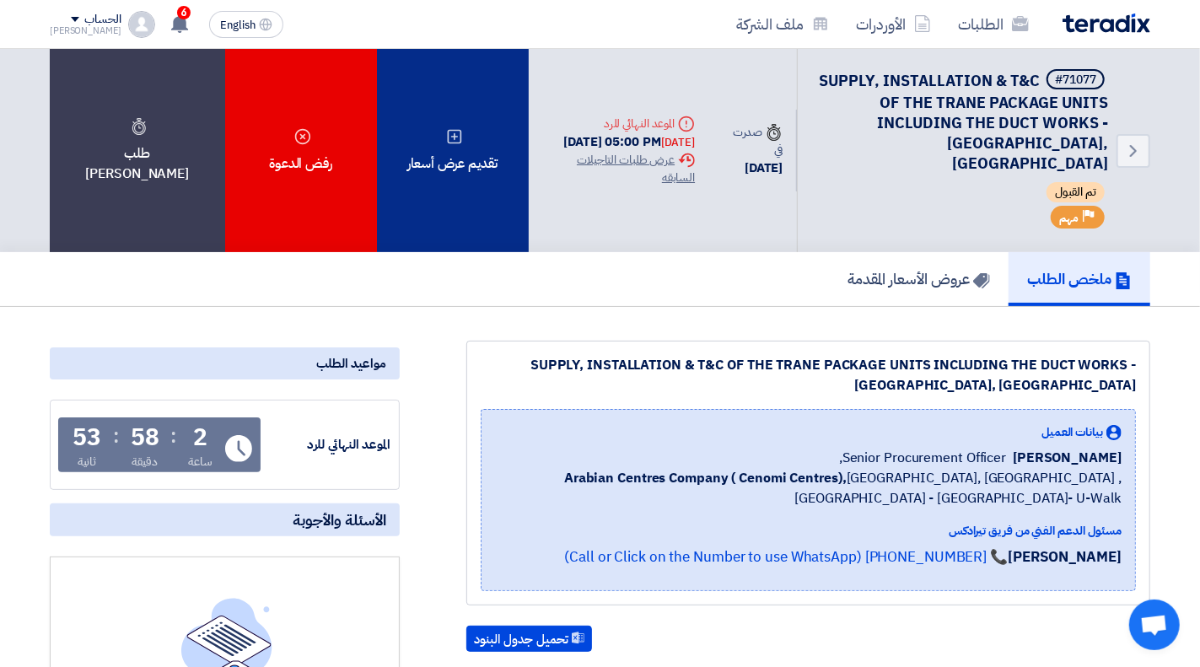
click at [444, 111] on div "تقديم عرض أسعار" at bounding box center [453, 150] width 152 height 203
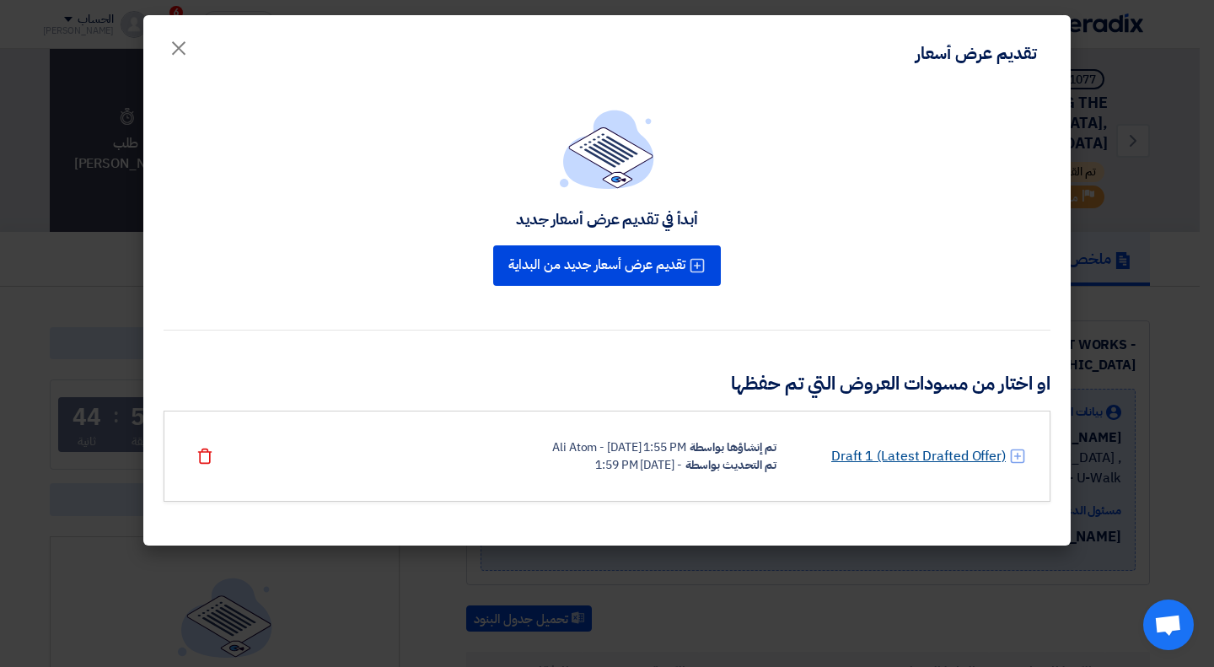
click at [900, 458] on link "Draft 1 (Latest Drafted Offer)" at bounding box center [918, 456] width 175 height 20
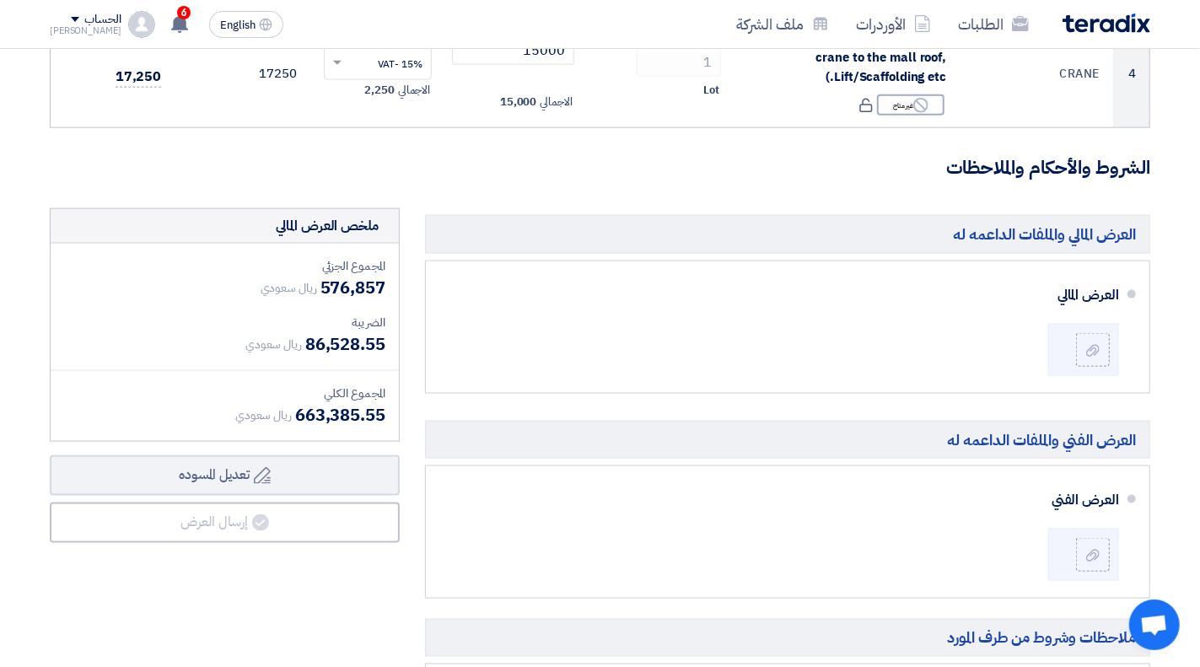
scroll to position [1180, 0]
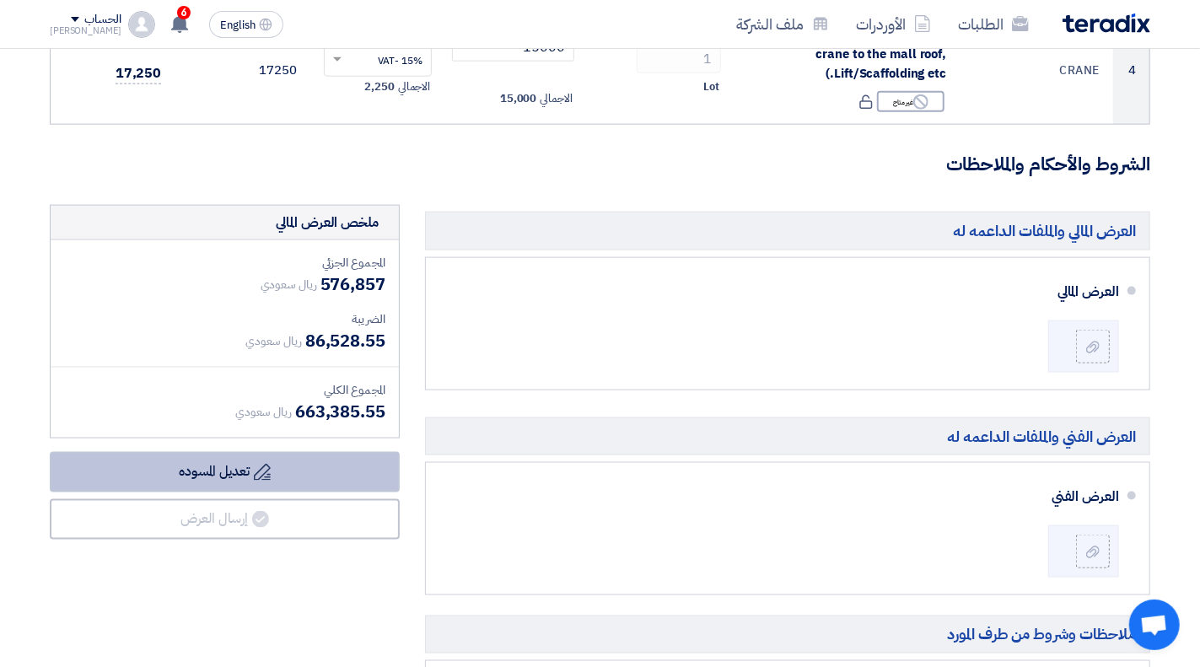
click at [234, 472] on button "Draft تعديل المسوده" at bounding box center [225, 472] width 350 height 40
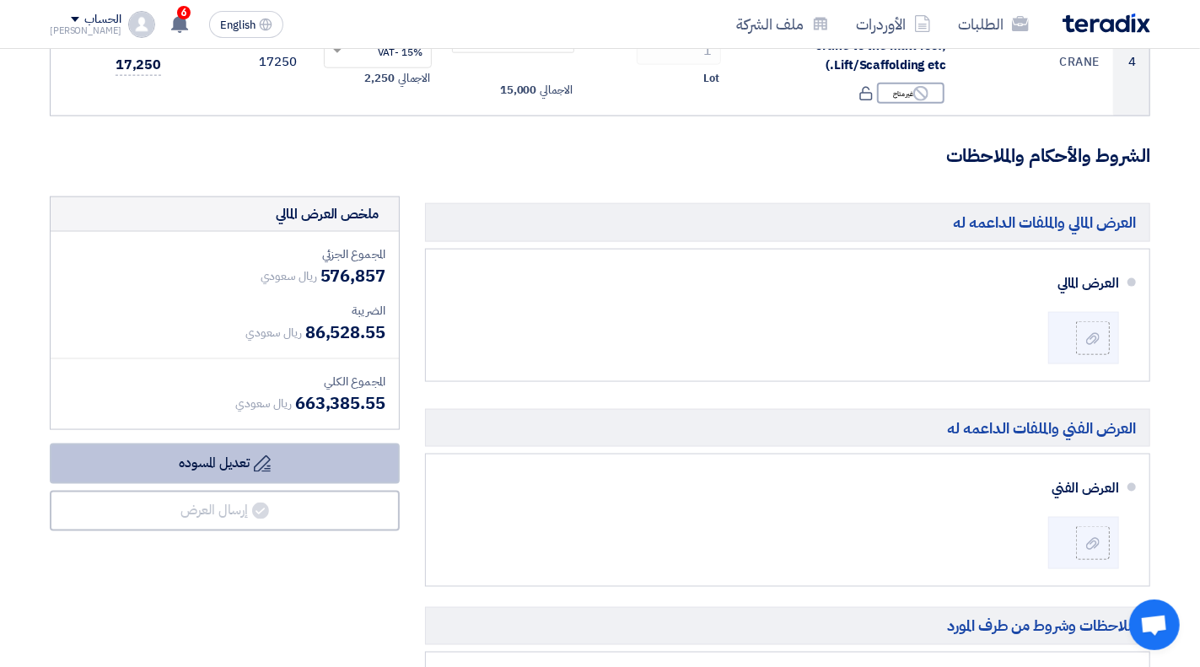
scroll to position [1265, 0]
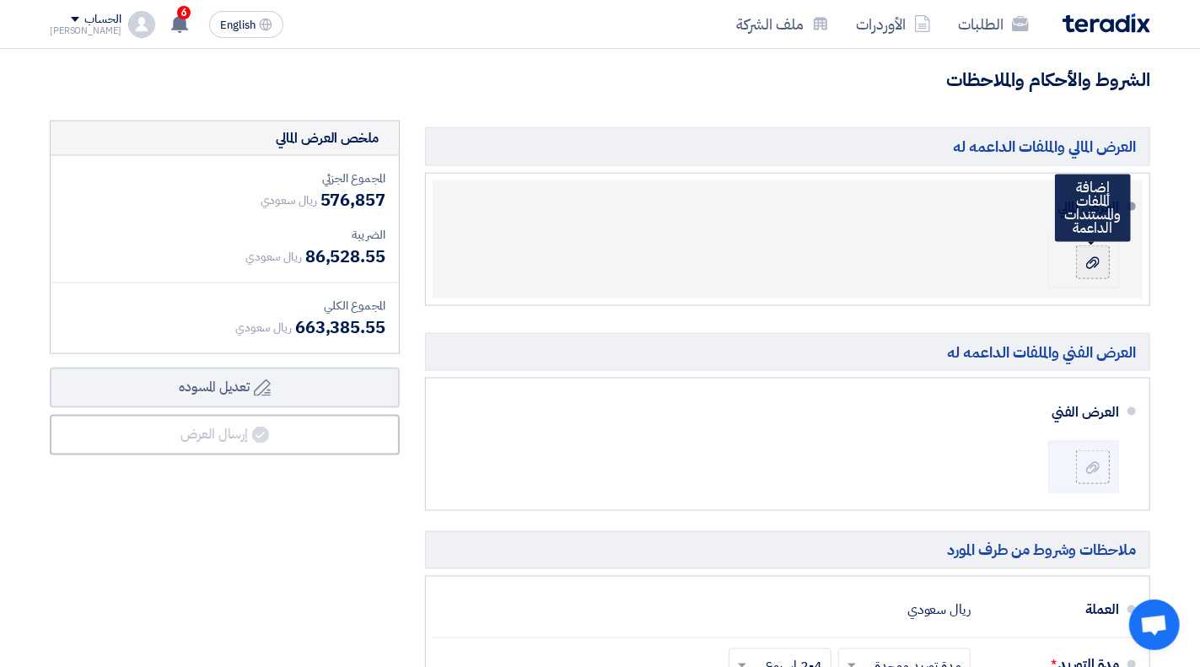
click at [1090, 265] on use at bounding box center [1092, 262] width 13 height 12
click at [0, 0] on input "file" at bounding box center [0, 0] width 0 height 0
click at [1097, 256] on icon at bounding box center [1092, 262] width 13 height 13
click at [0, 0] on input "file" at bounding box center [0, 0] width 0 height 0
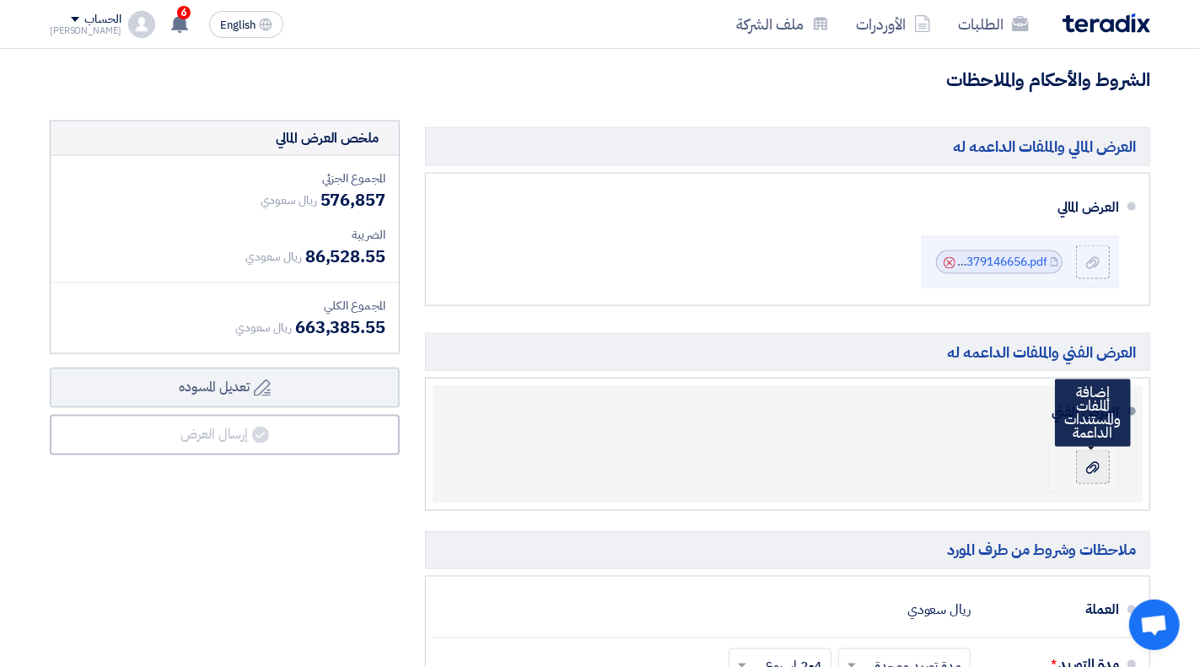
click at [1087, 461] on icon at bounding box center [1092, 467] width 13 height 13
click at [0, 0] on input "file" at bounding box center [0, 0] width 0 height 0
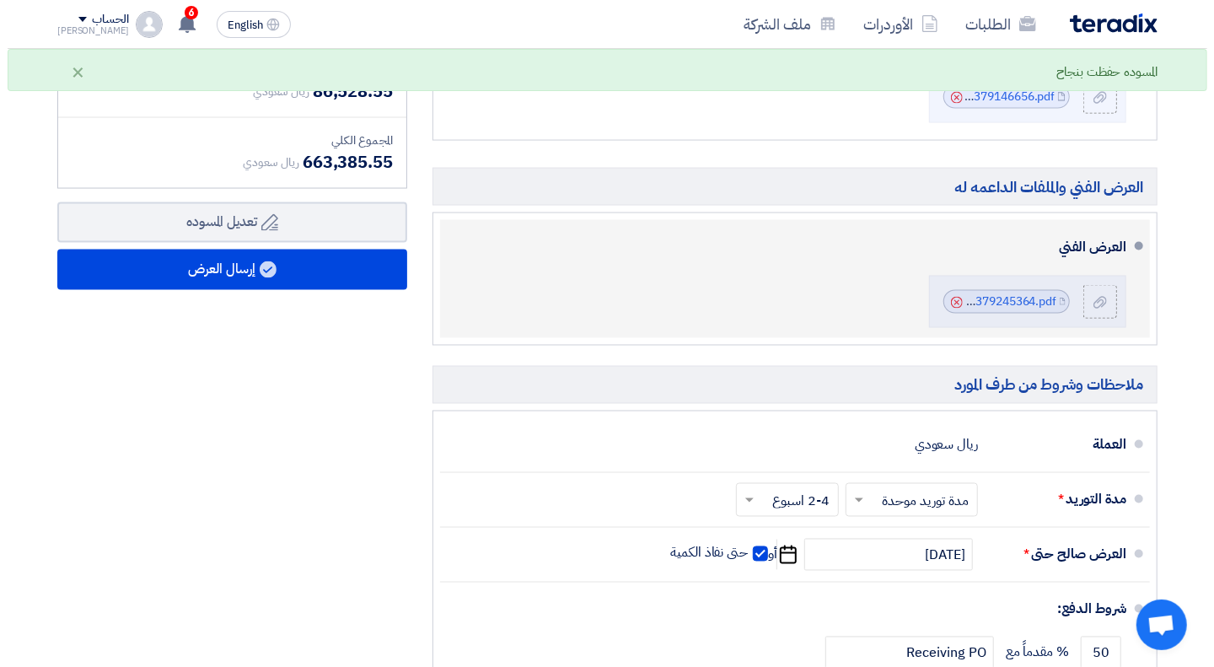
scroll to position [1347, 0]
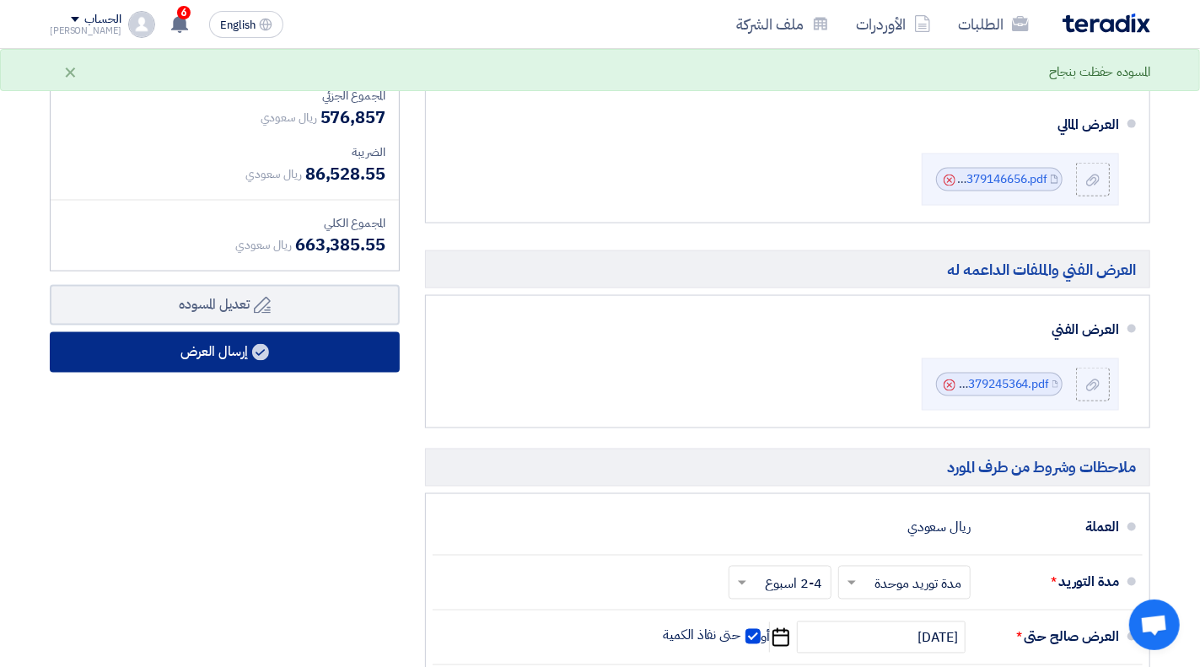
click at [223, 353] on button "إرسال العرض" at bounding box center [225, 352] width 350 height 40
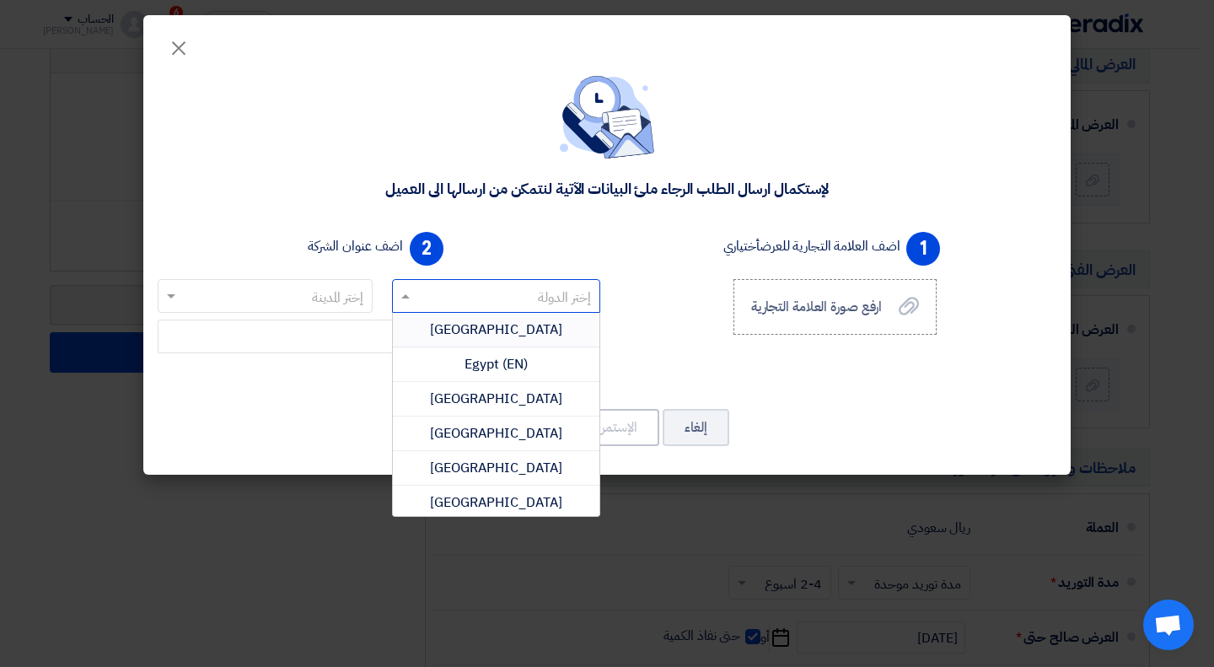
click at [497, 296] on input "text" at bounding box center [505, 297] width 175 height 28
type input "sa"
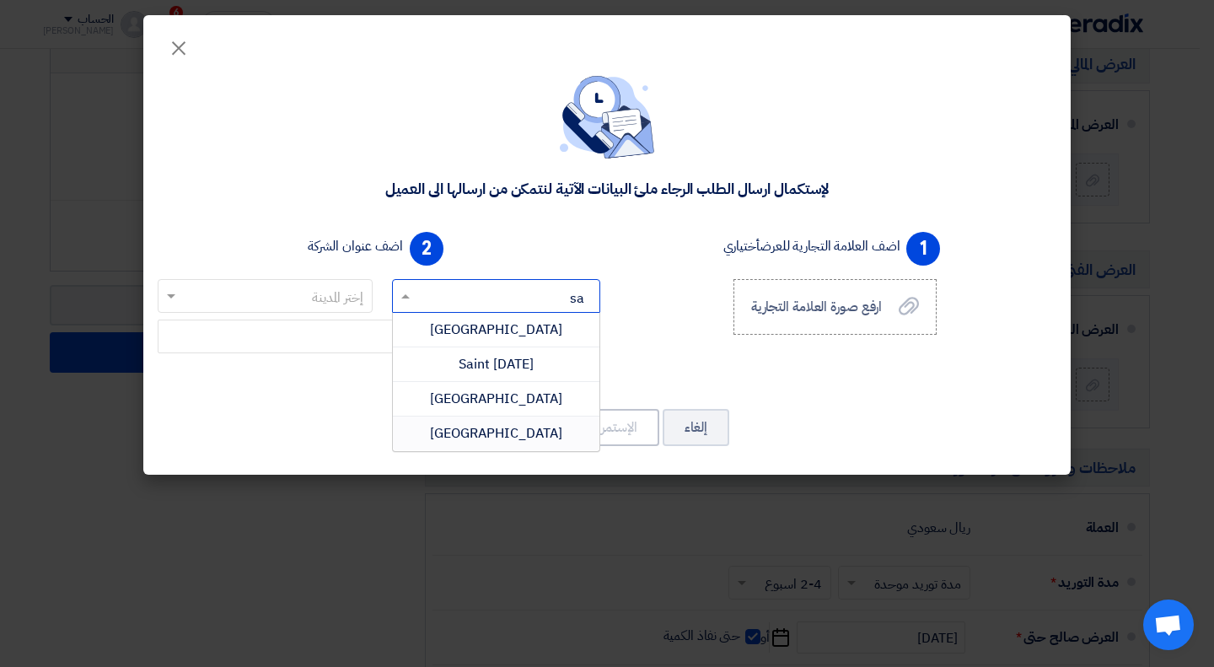
click at [508, 433] on span "[GEOGRAPHIC_DATA]" at bounding box center [496, 433] width 132 height 20
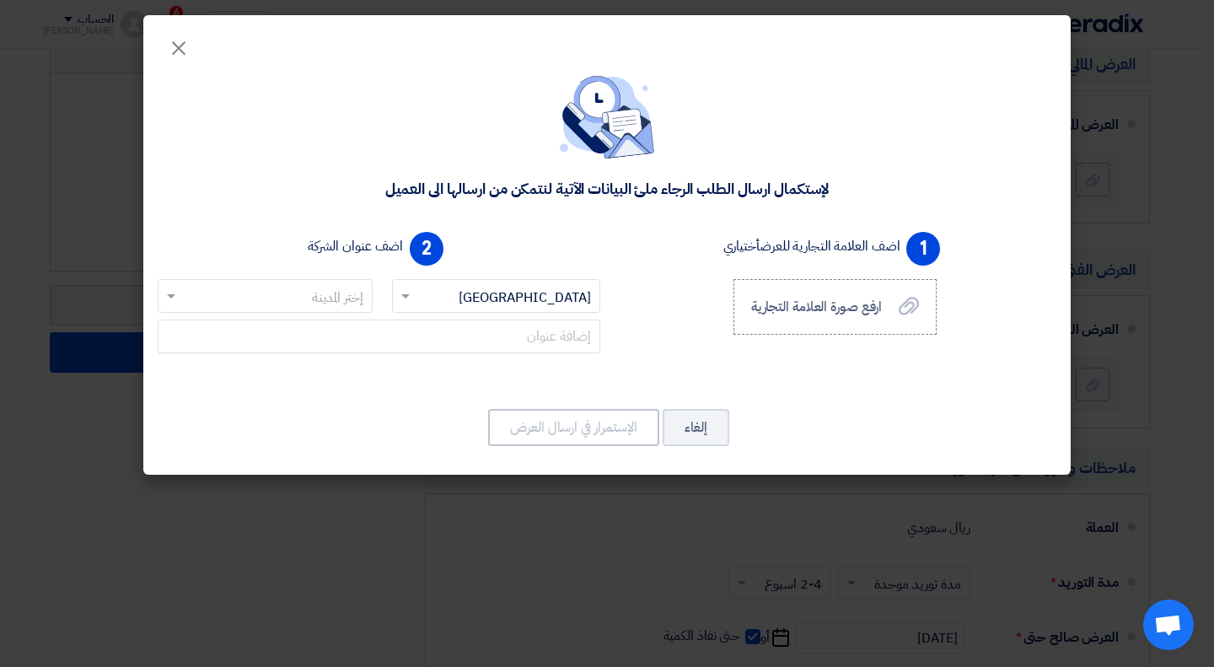
click at [348, 298] on input "text" at bounding box center [274, 297] width 181 height 28
type input "[PERSON_NAME]"
click at [290, 336] on div "Jeddah" at bounding box center [265, 330] width 213 height 34
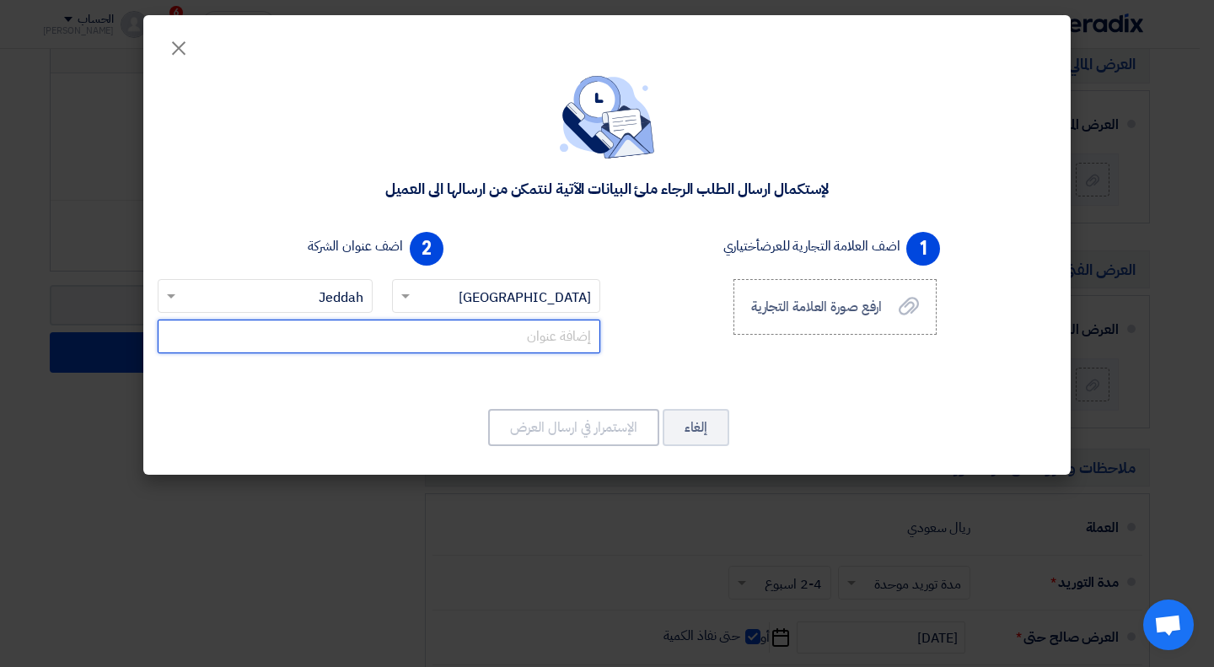
click at [434, 336] on input "text" at bounding box center [379, 337] width 443 height 34
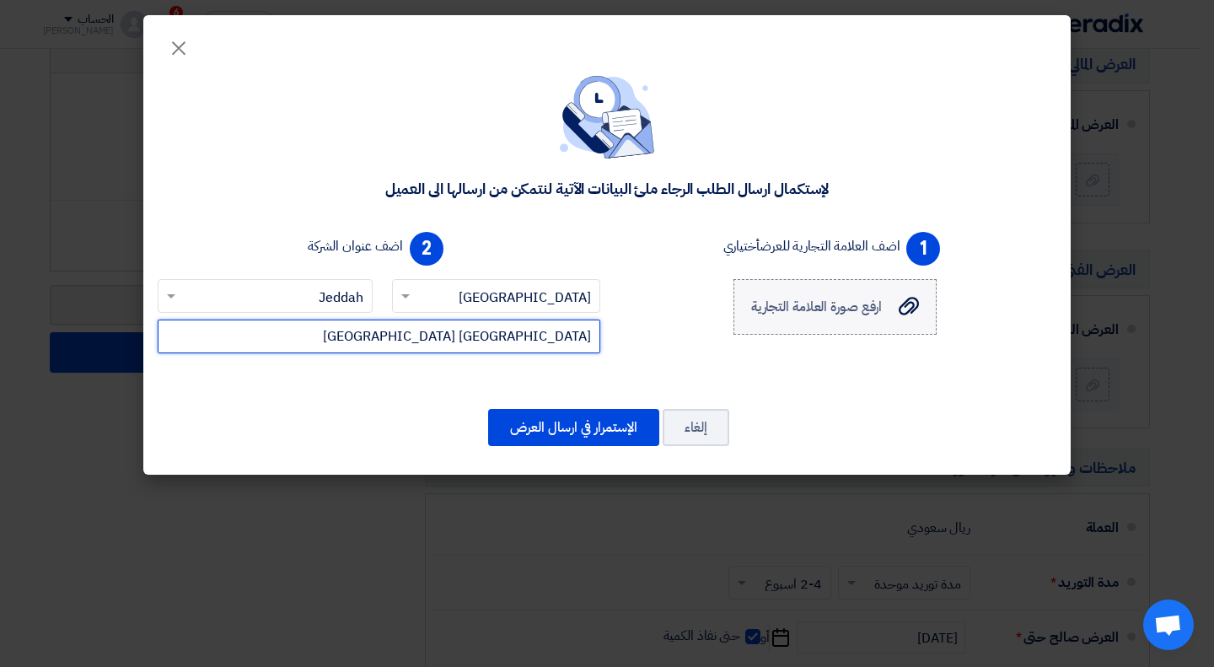
type input "[GEOGRAPHIC_DATA] [GEOGRAPHIC_DATA]"
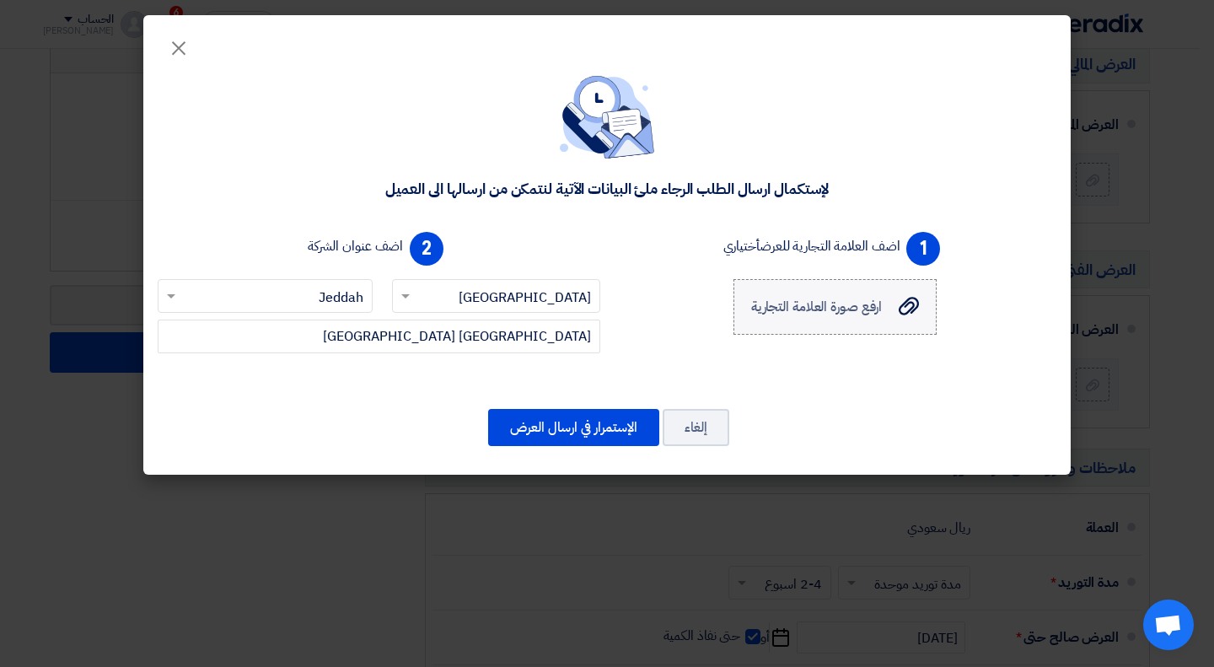
click at [797, 315] on span "ارفع صورة العلامة التجارية" at bounding box center [817, 307] width 132 height 20
click at [0, 0] on input "ارفع صورة العلامة التجارية ارفع صورة العلامة التجارية" at bounding box center [0, 0] width 0 height 0
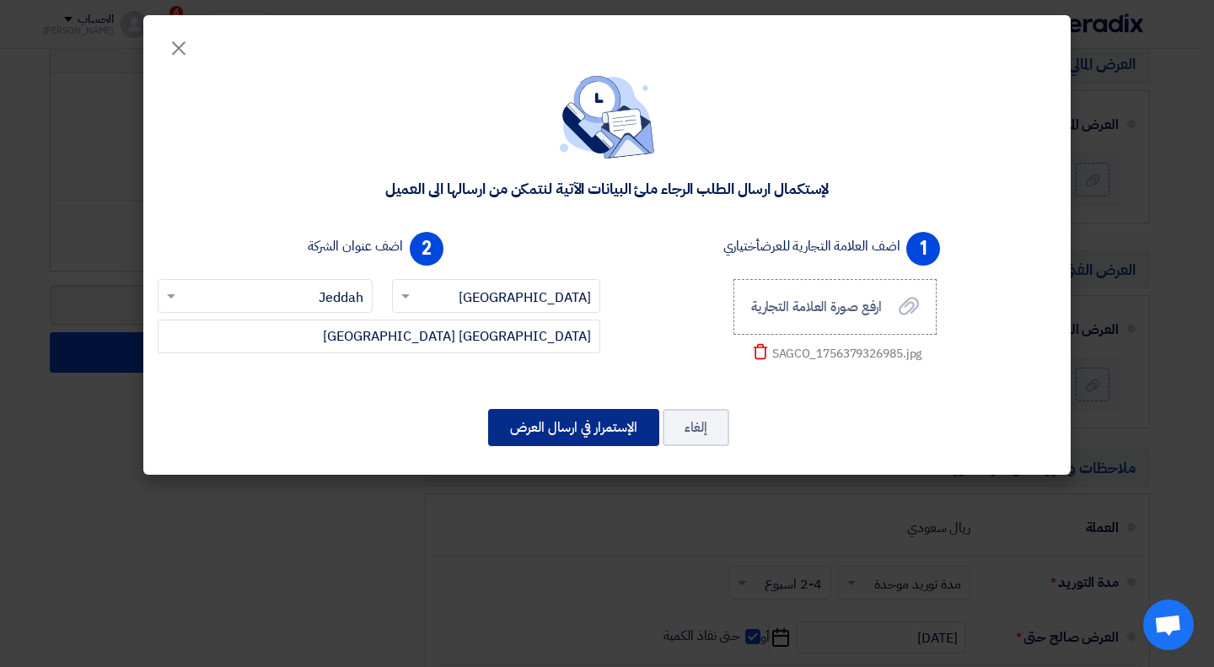
click at [563, 427] on button "الإستمرار في ارسال العرض" at bounding box center [573, 427] width 171 height 37
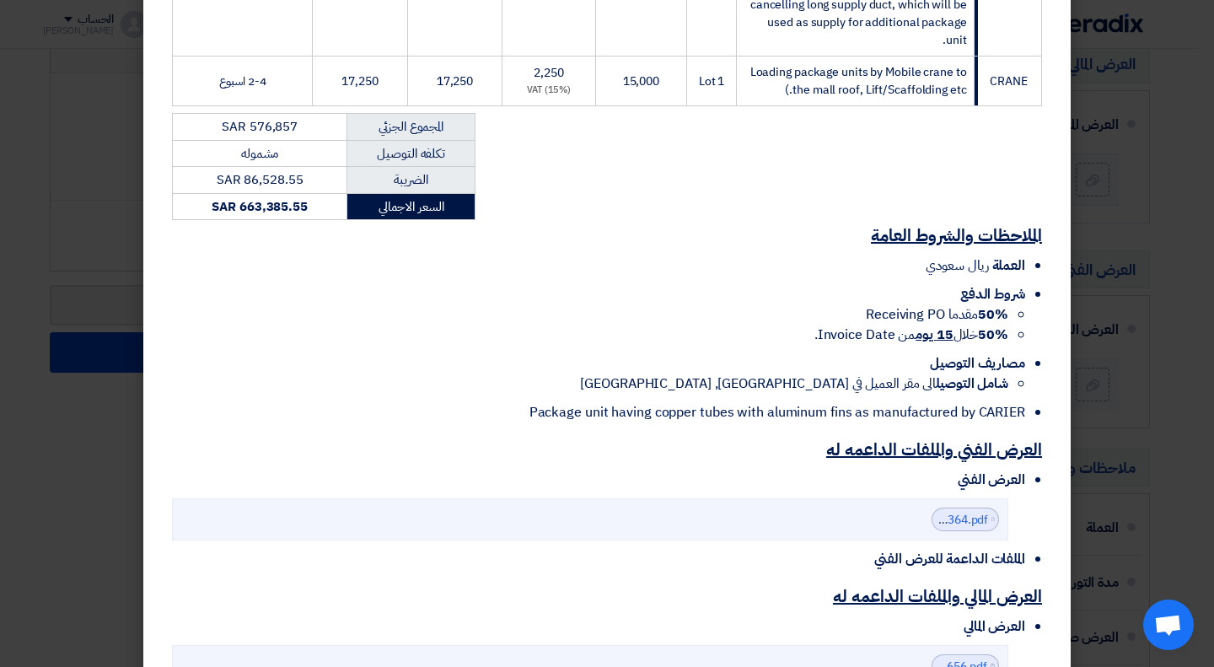
scroll to position [1064, 0]
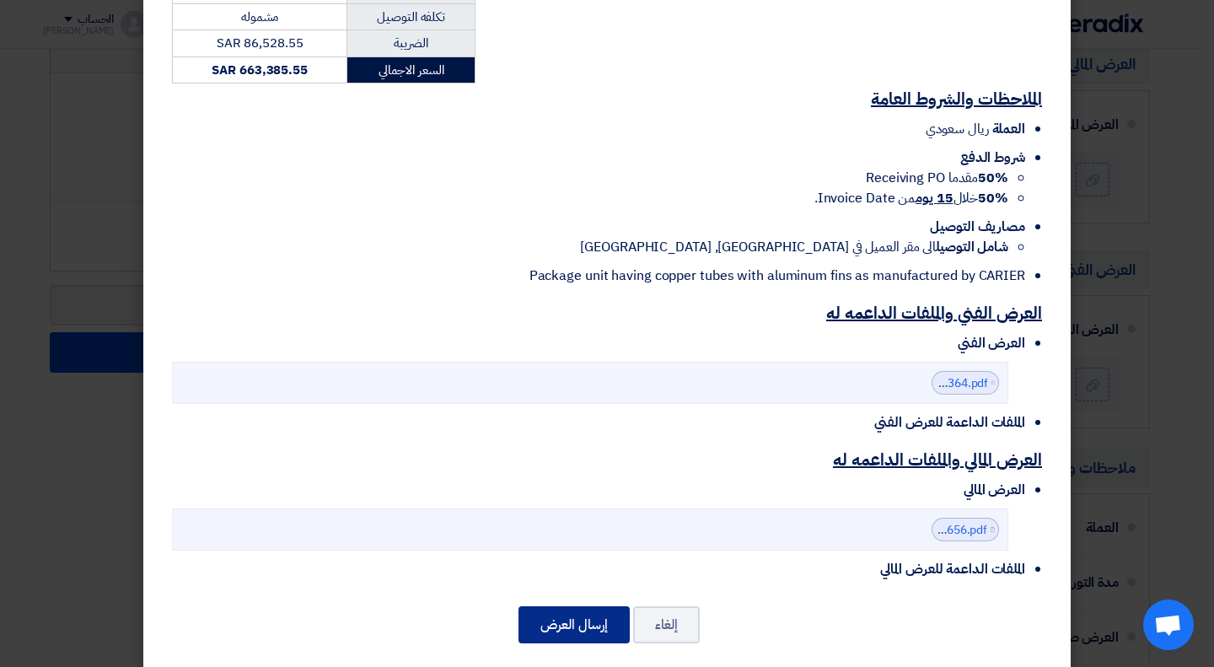
click at [588, 612] on button "إرسال العرض" at bounding box center [574, 624] width 111 height 37
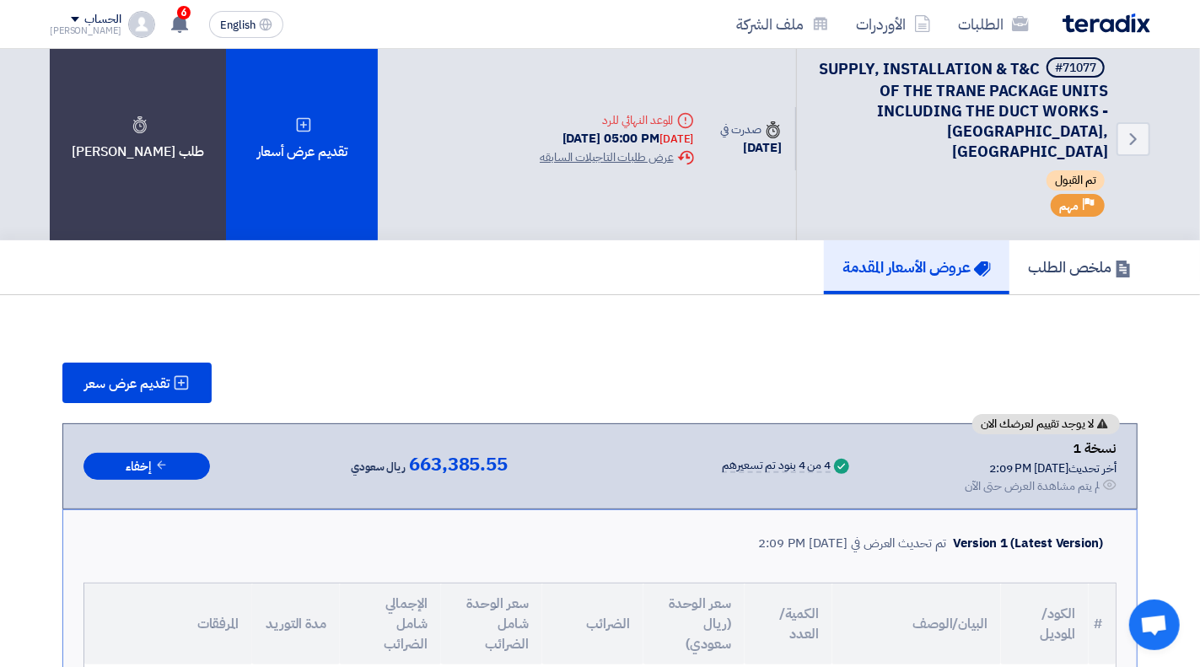
scroll to position [0, 0]
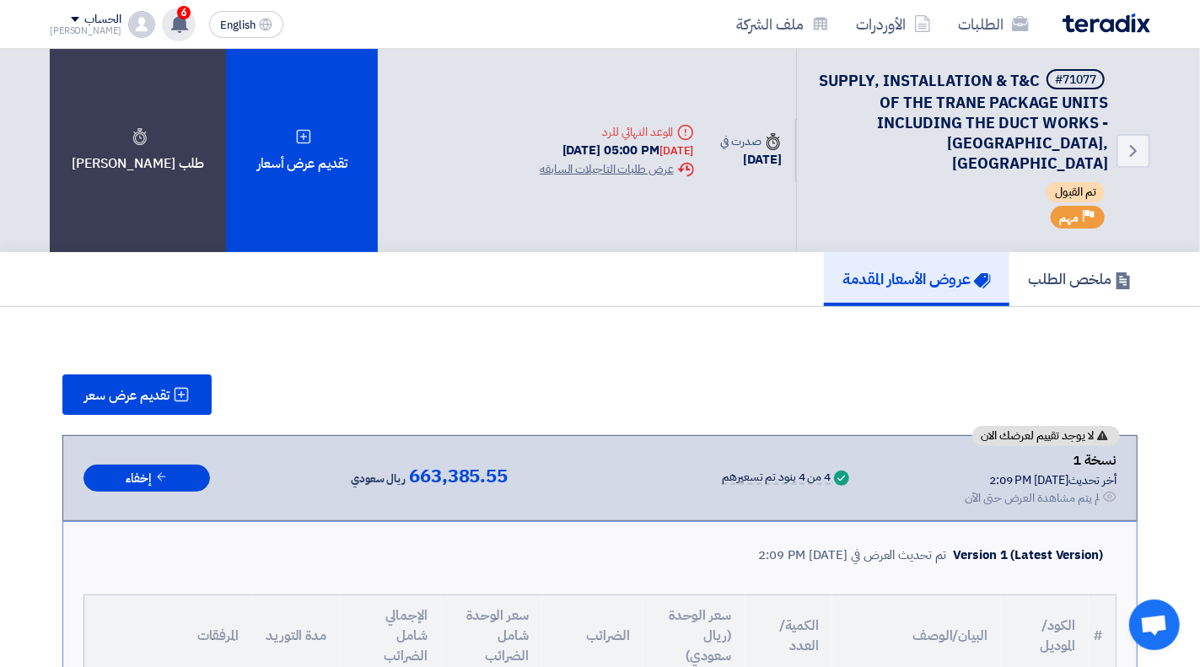
click at [169, 18] on div "6 تم نشر طلب عروض أسعار جديد - شاهد التفاصيل [DATE] تعديل جديد خاص بطلب شراء "E…" at bounding box center [179, 25] width 34 height 34
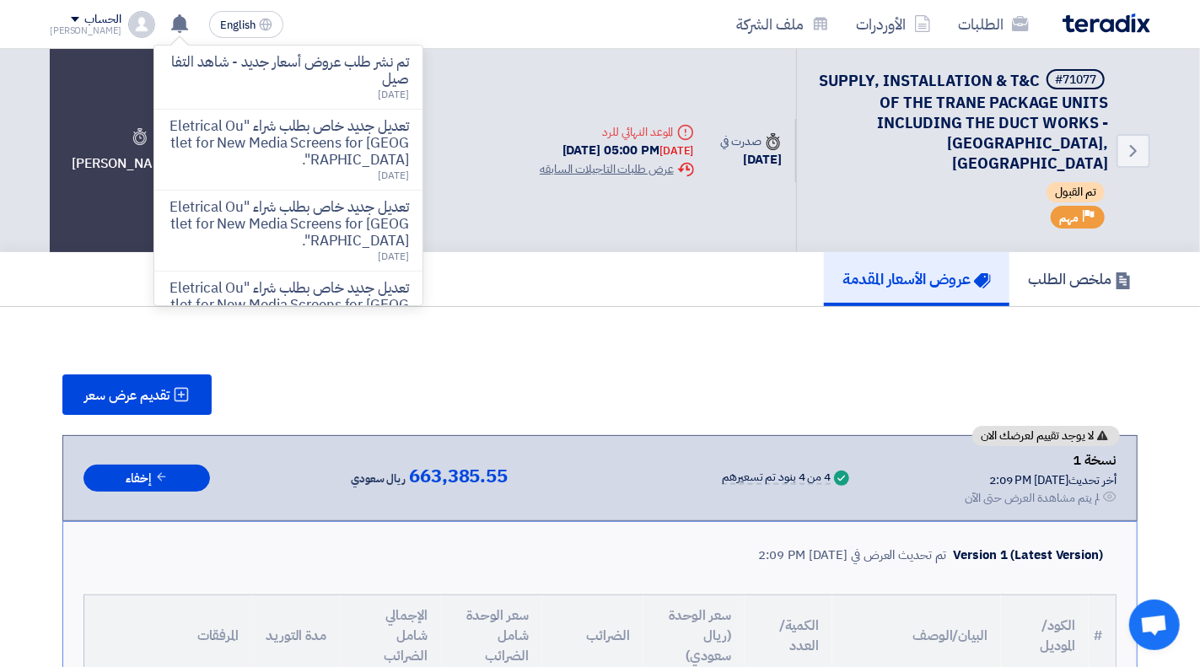
click at [393, 18] on div "الطلبات الأوردرات ملف الشركة English EN تم نشر طلب عروض أسعار جديد - شاهد التفا…" at bounding box center [600, 24] width 1126 height 48
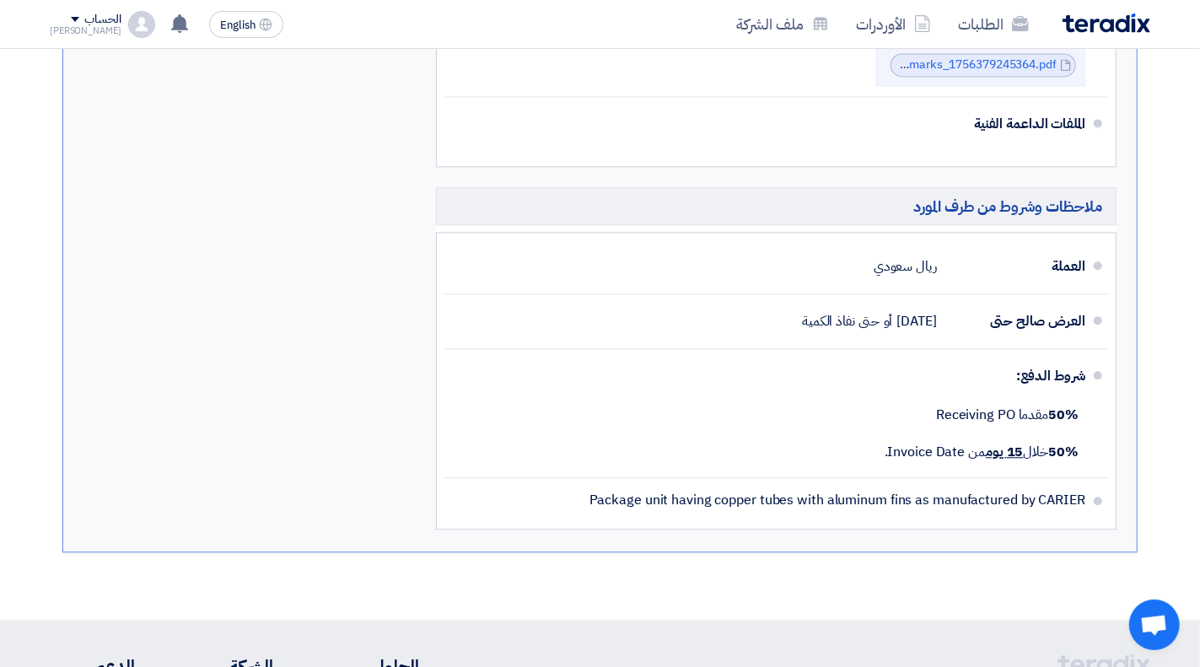
scroll to position [2400, 0]
